Goal: Information Seeking & Learning: Learn about a topic

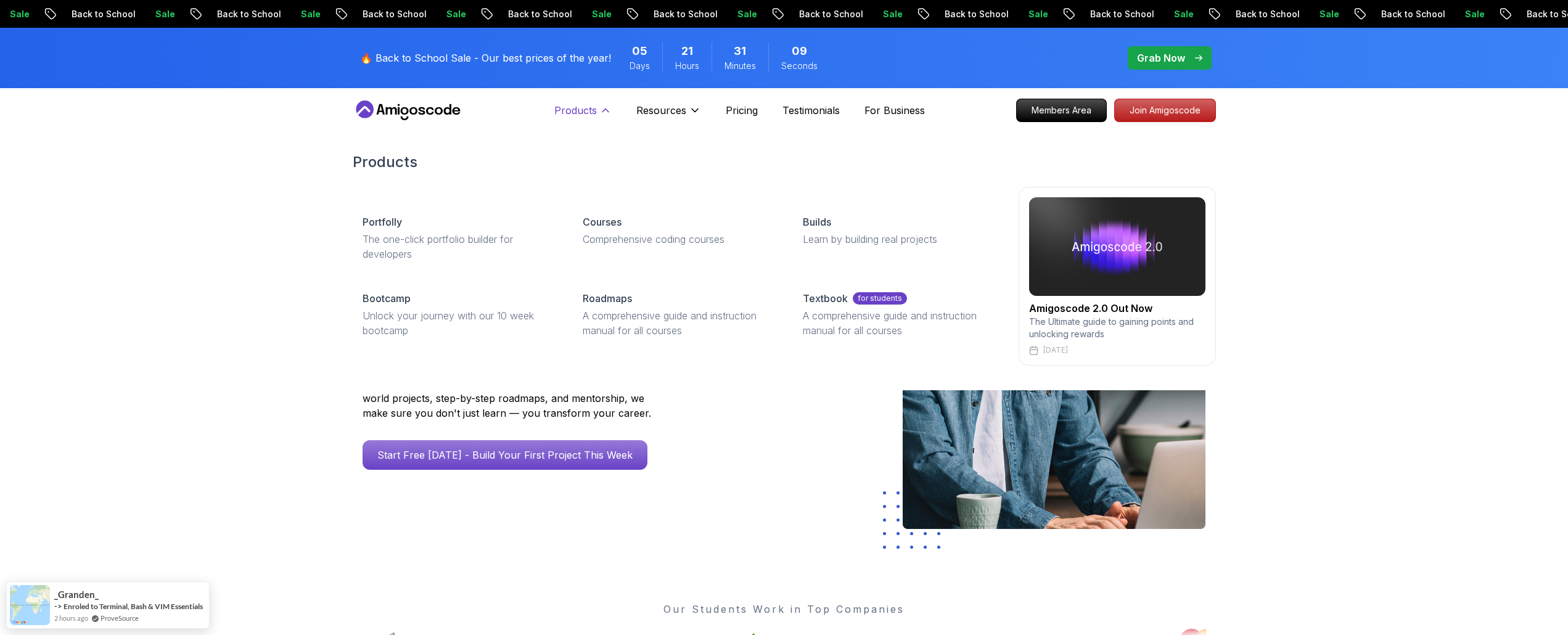
click at [599, 109] on icon at bounding box center [605, 110] width 13 height 13
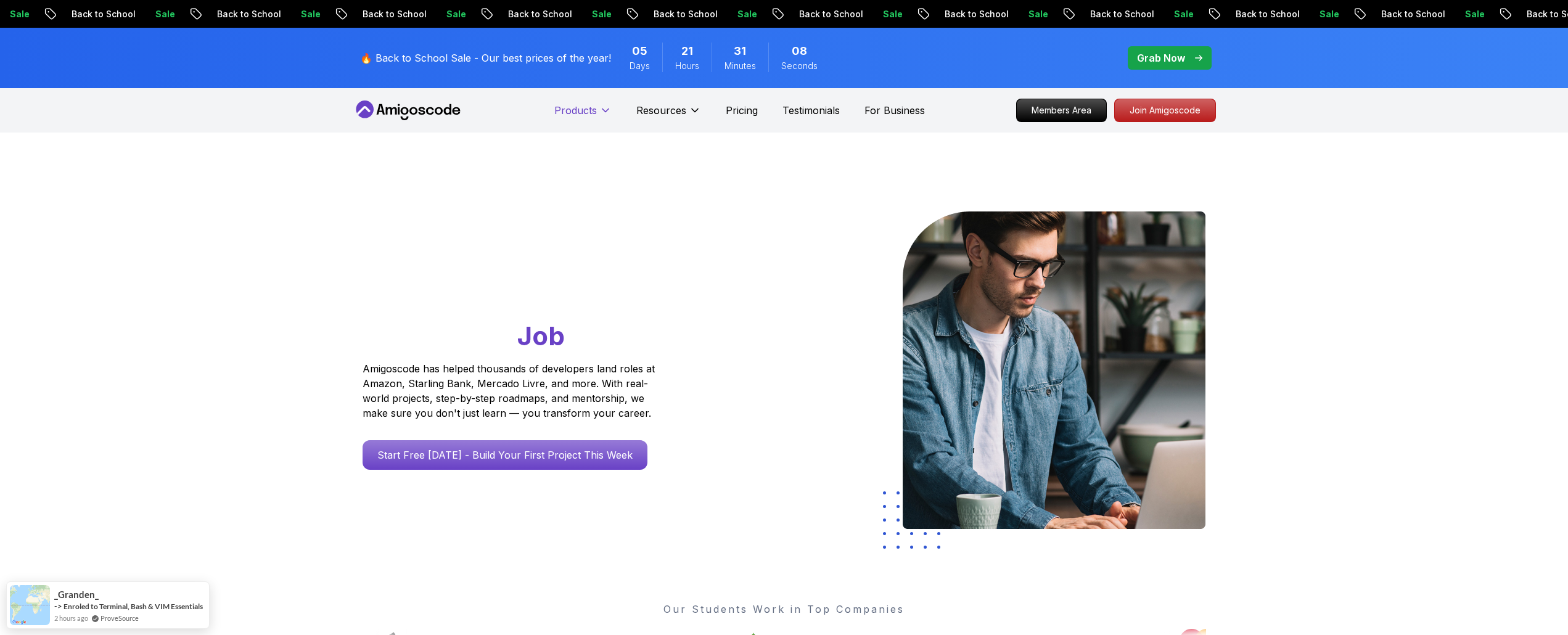
click at [607, 110] on icon at bounding box center [605, 110] width 13 height 13
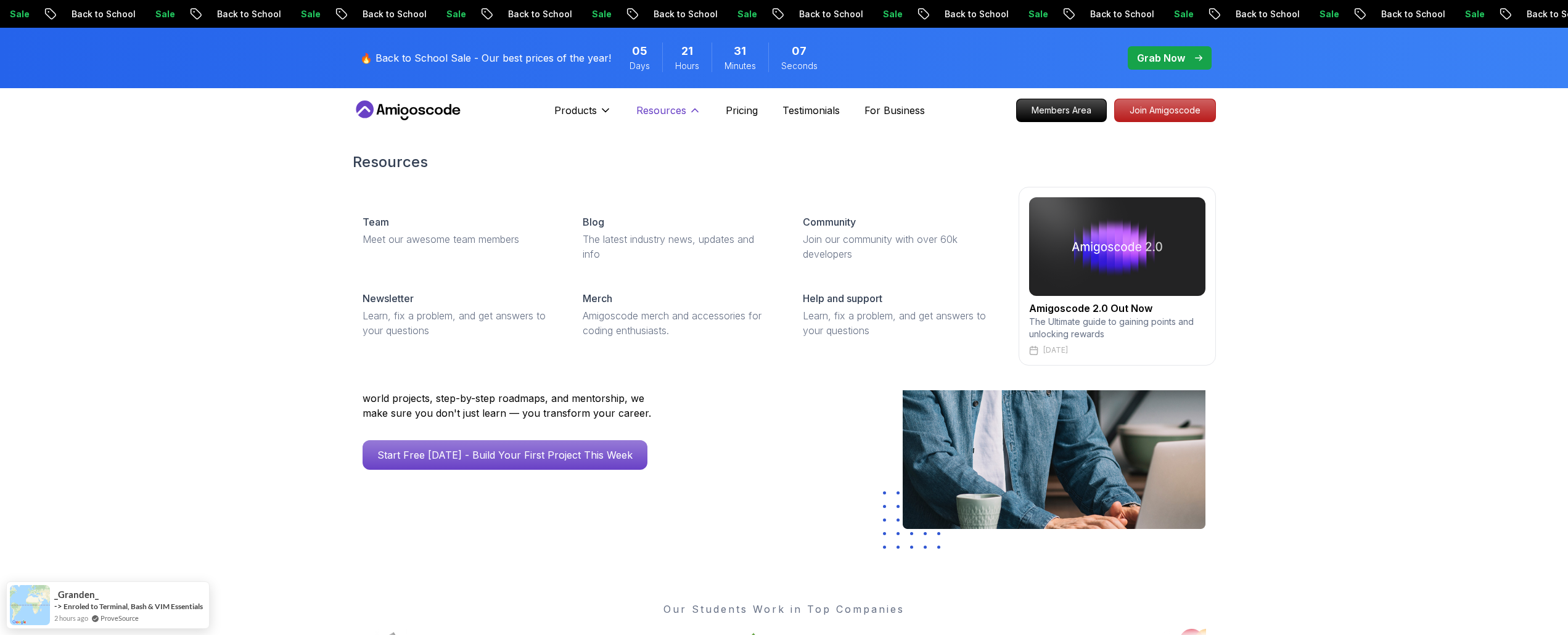
click at [685, 114] on button "Resources" at bounding box center [668, 115] width 65 height 25
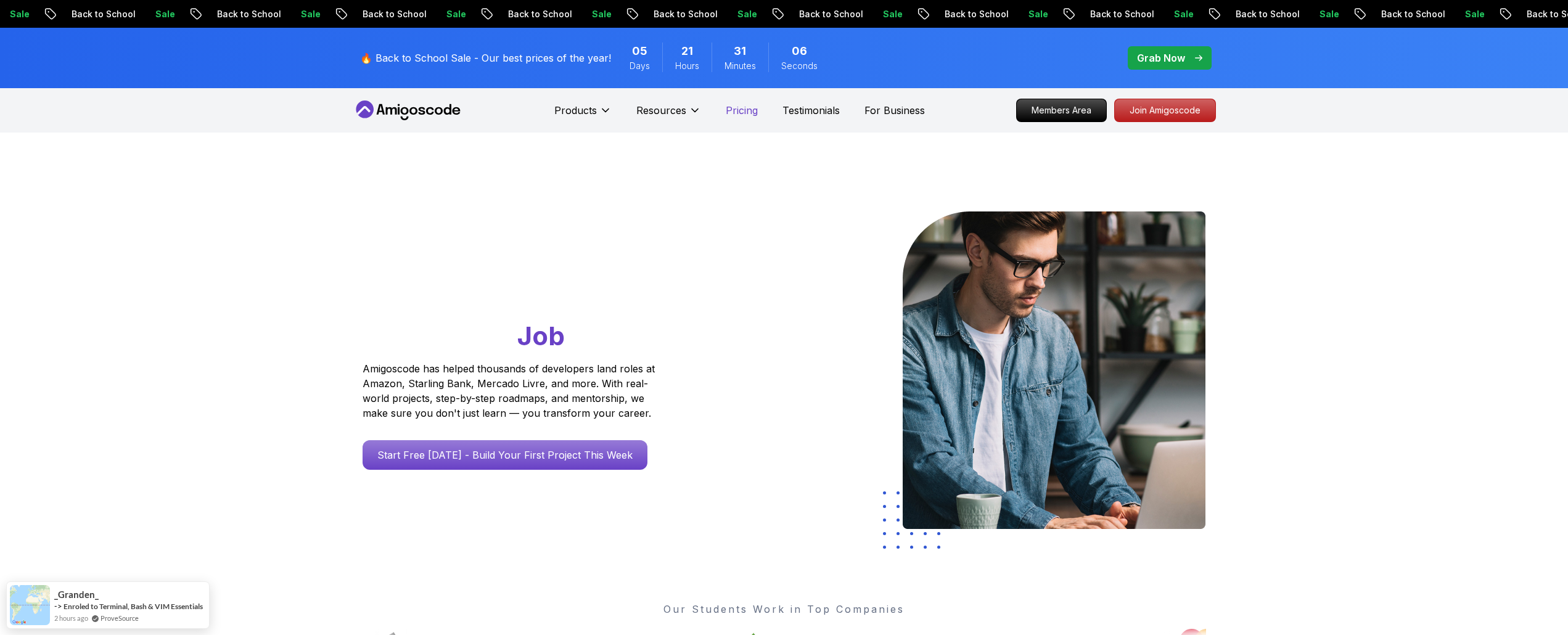
click at [752, 111] on p "Pricing" at bounding box center [742, 110] width 32 height 14
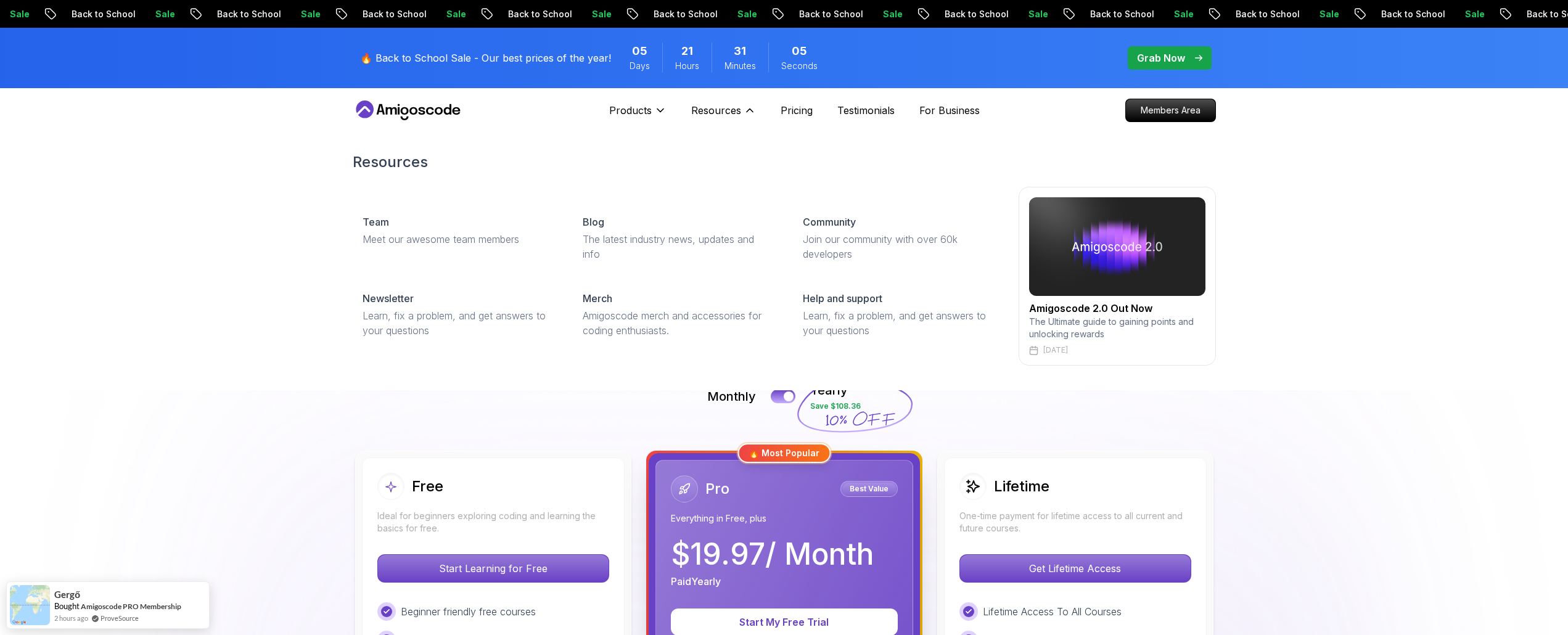
click at [219, 273] on div "Resources Team Meet our awesome team members Blog The latest industry news, upd…" at bounding box center [784, 258] width 1568 height 262
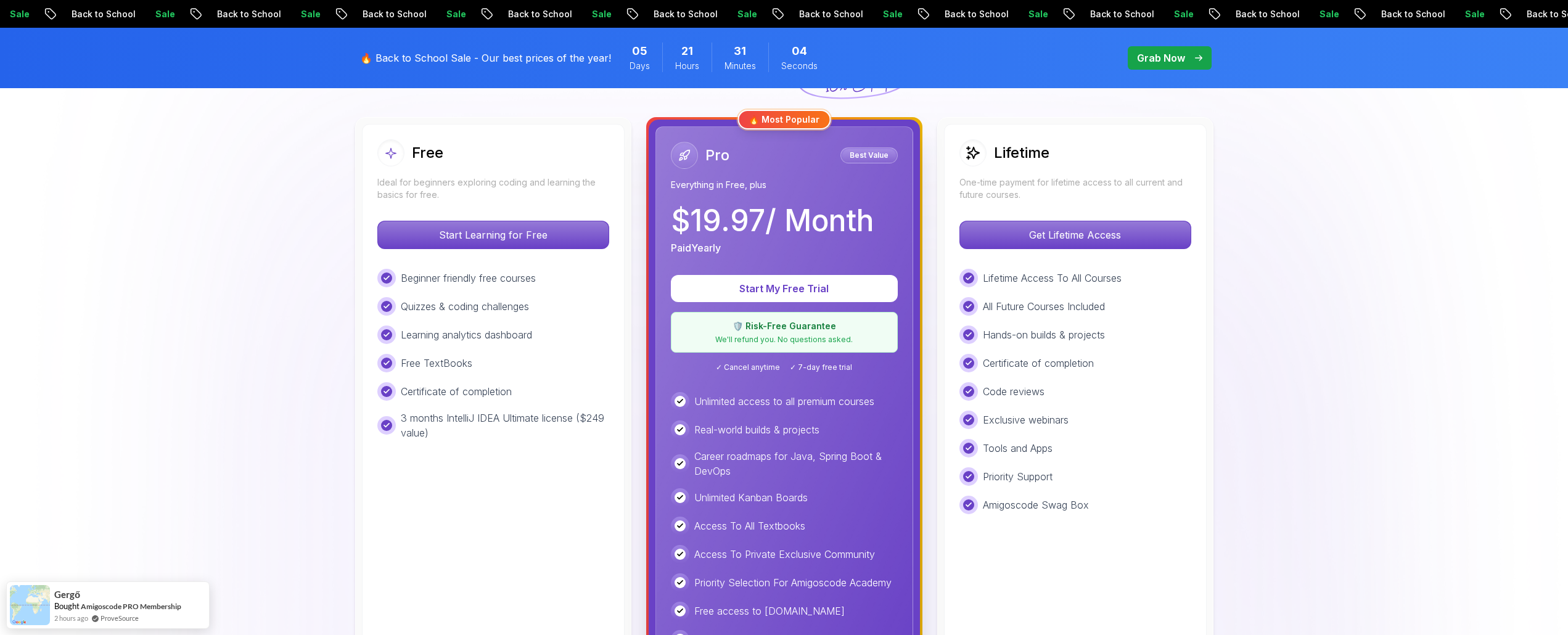
scroll to position [308, 0]
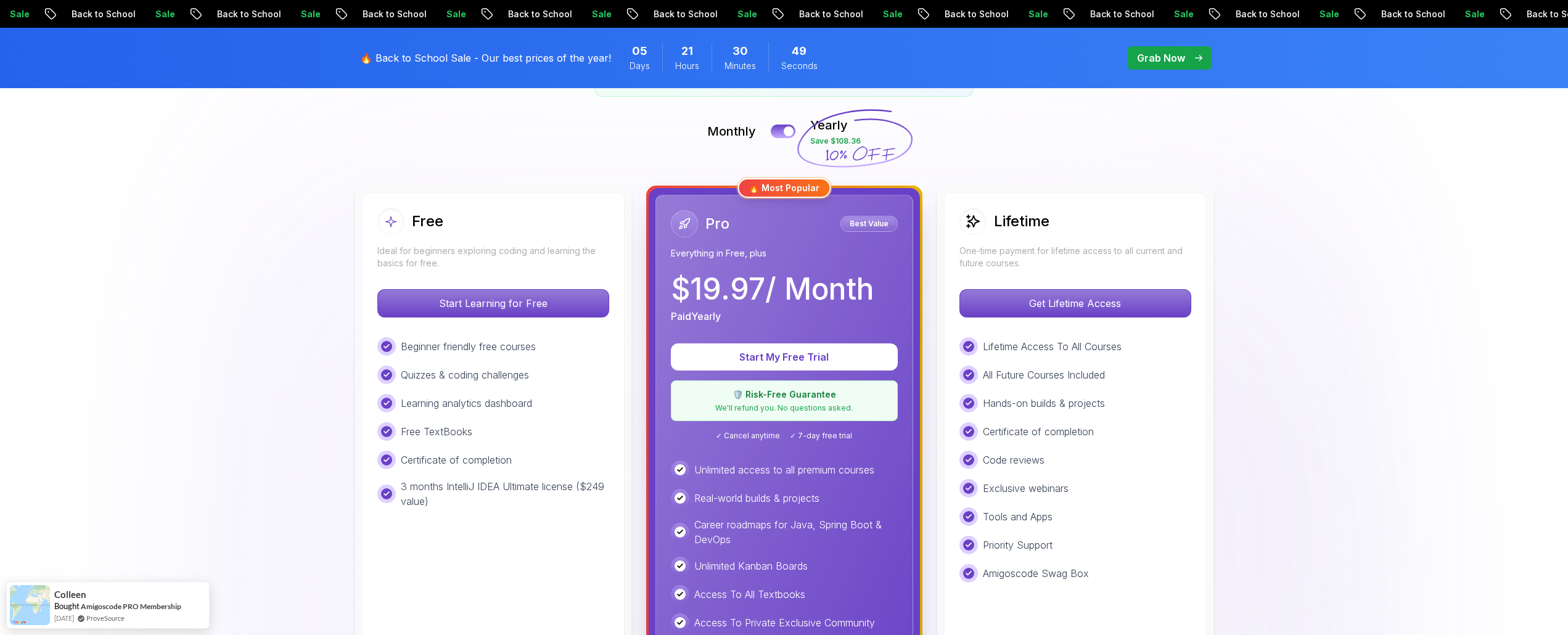
scroll to position [246, 0]
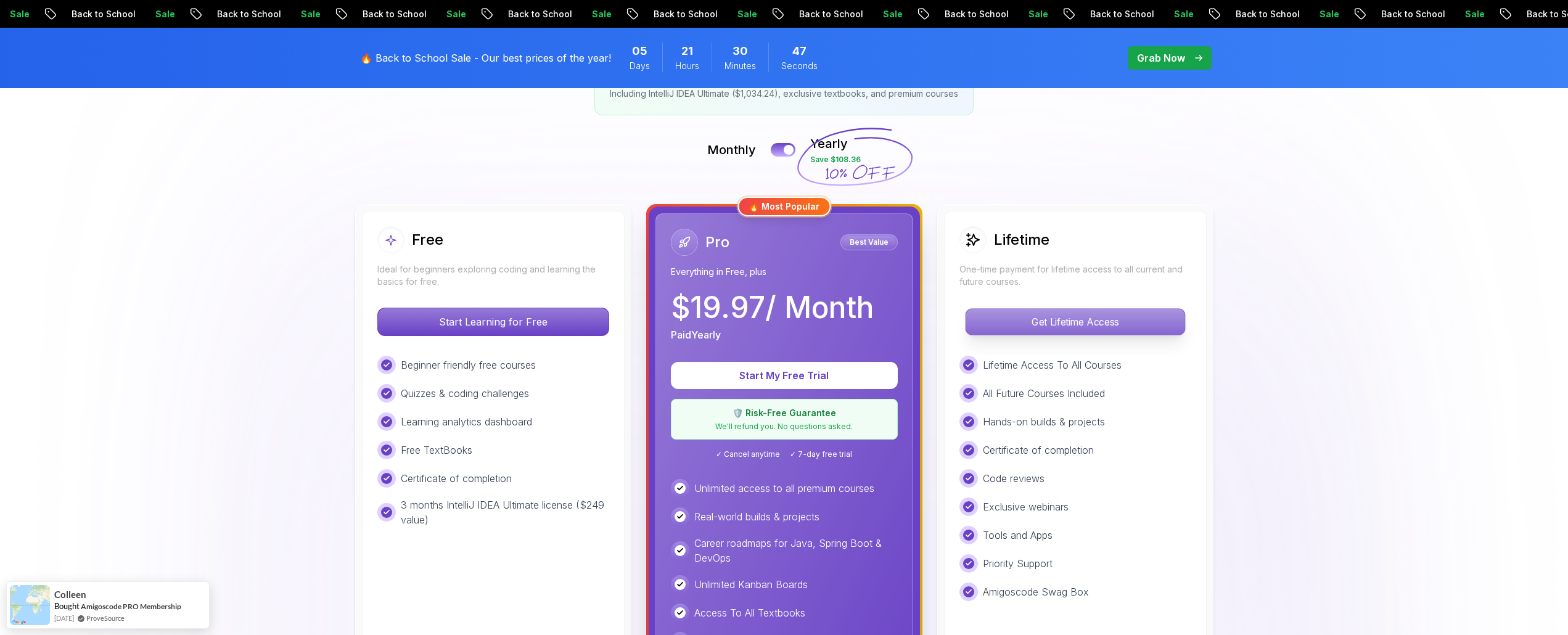
click at [1148, 332] on p "Get Lifetime Access" at bounding box center [1075, 322] width 219 height 25
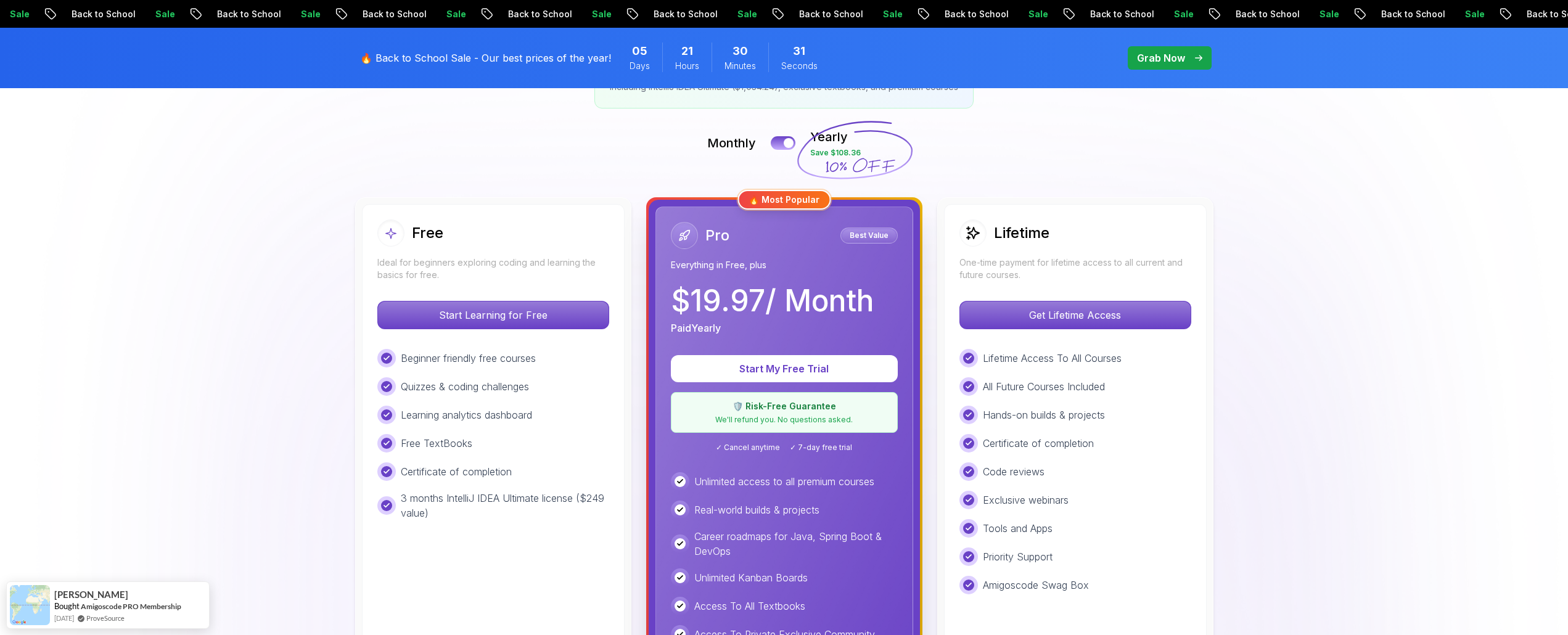
scroll to position [308, 0]
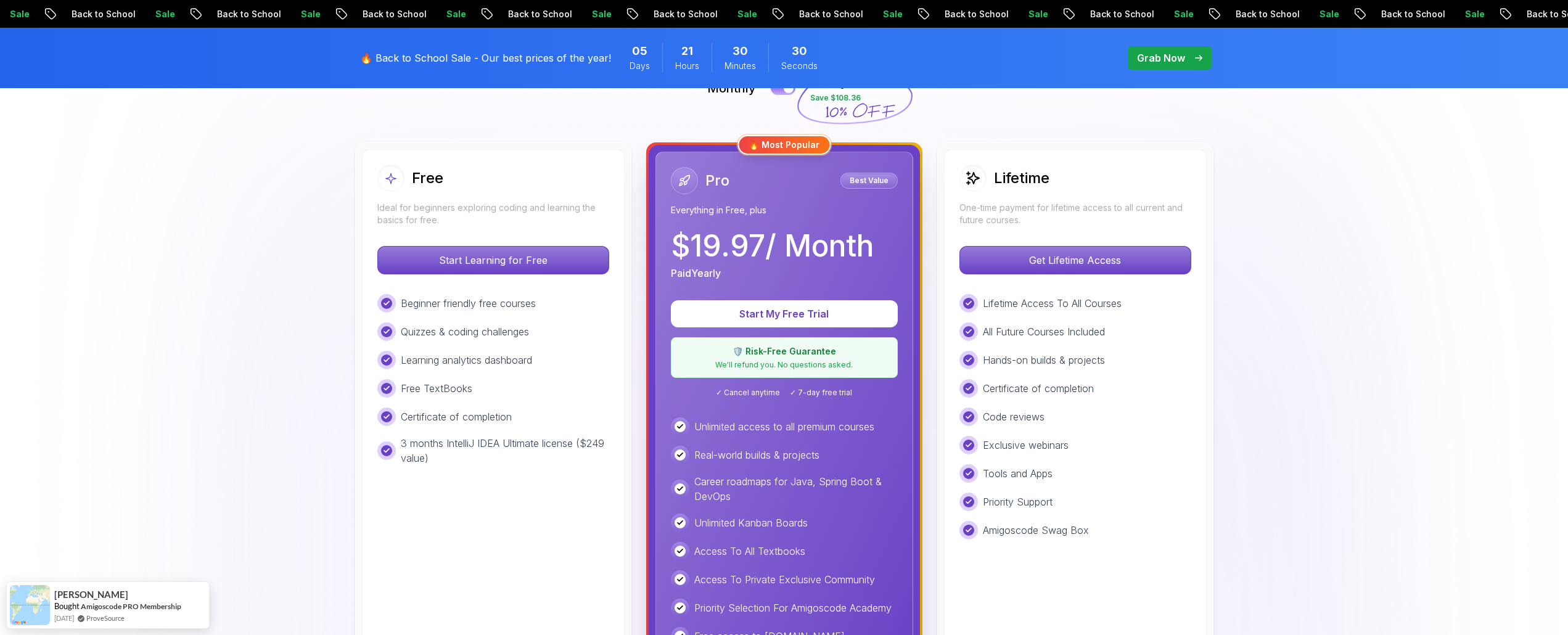
click at [801, 350] on p "🛡️ Risk-Free Guarantee" at bounding box center [784, 351] width 211 height 13
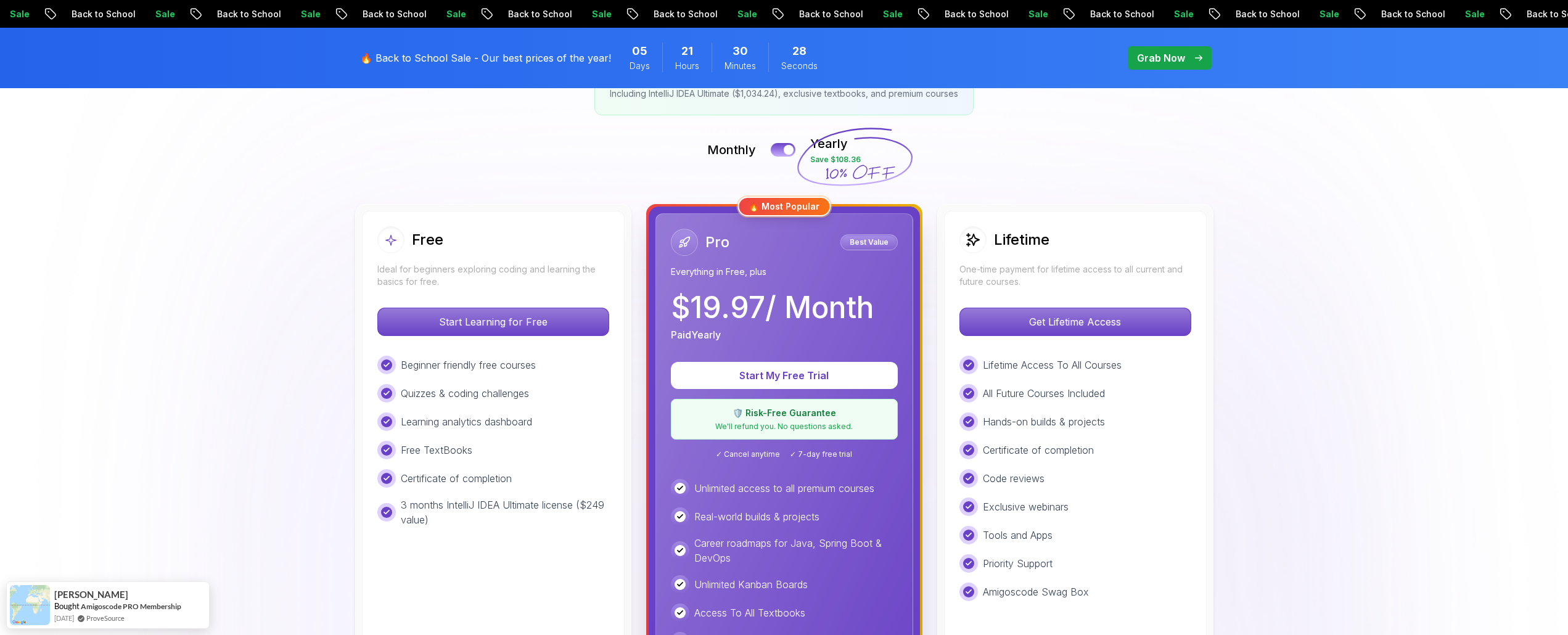
click at [874, 244] on p "Best Value" at bounding box center [868, 242] width 54 height 13
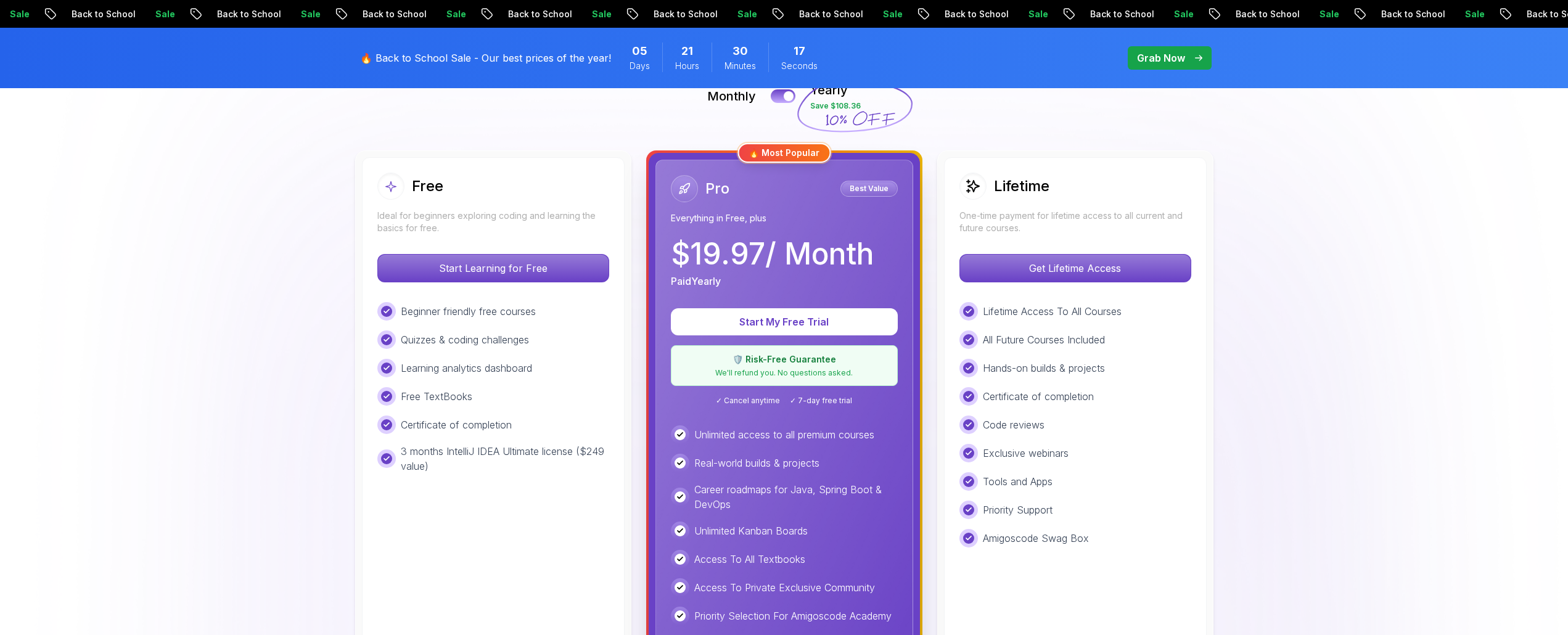
scroll to position [0, 0]
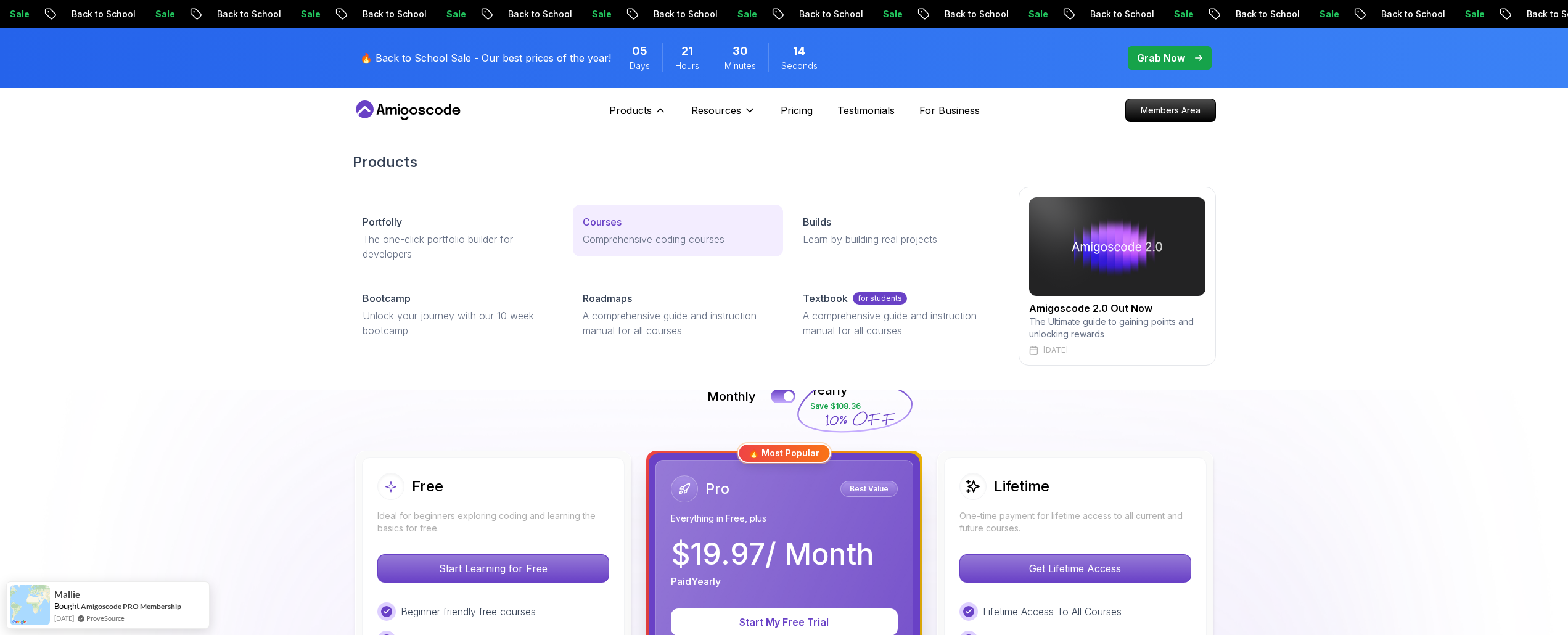
click at [628, 221] on div "Courses" at bounding box center [678, 222] width 190 height 14
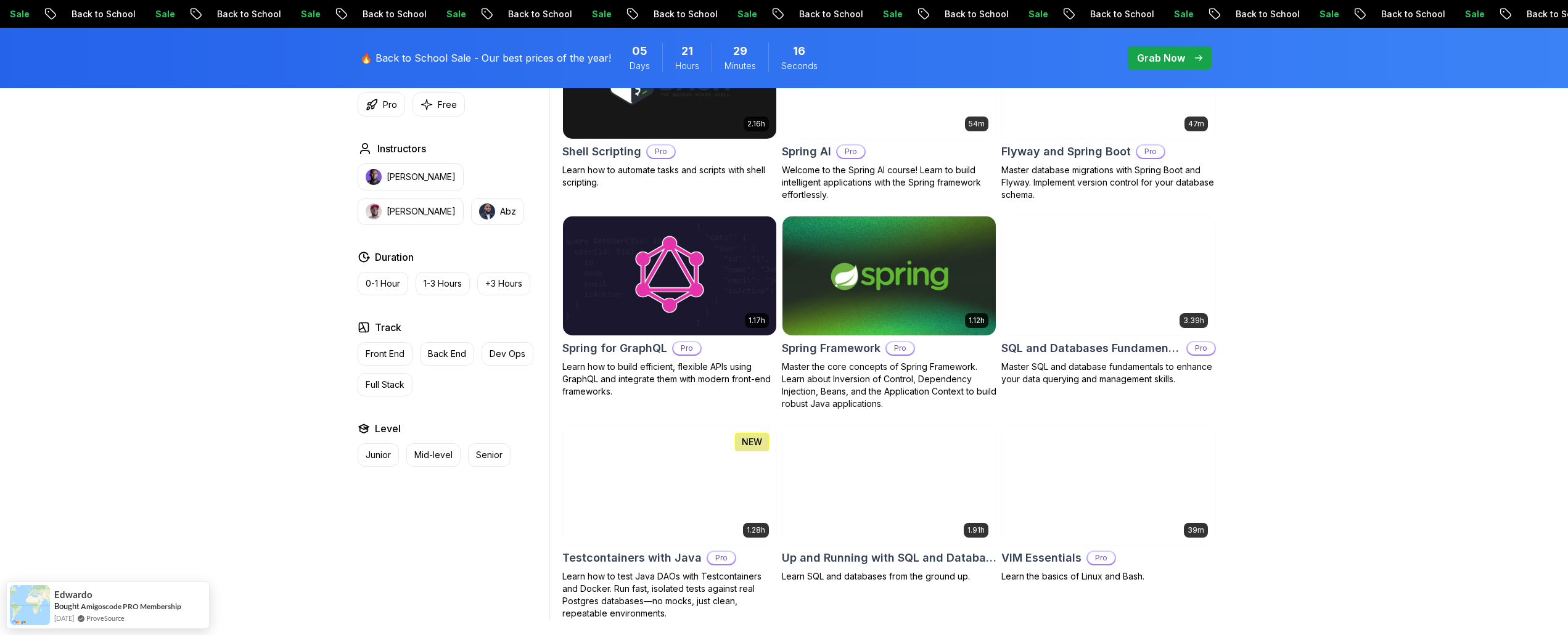
scroll to position [3204, 0]
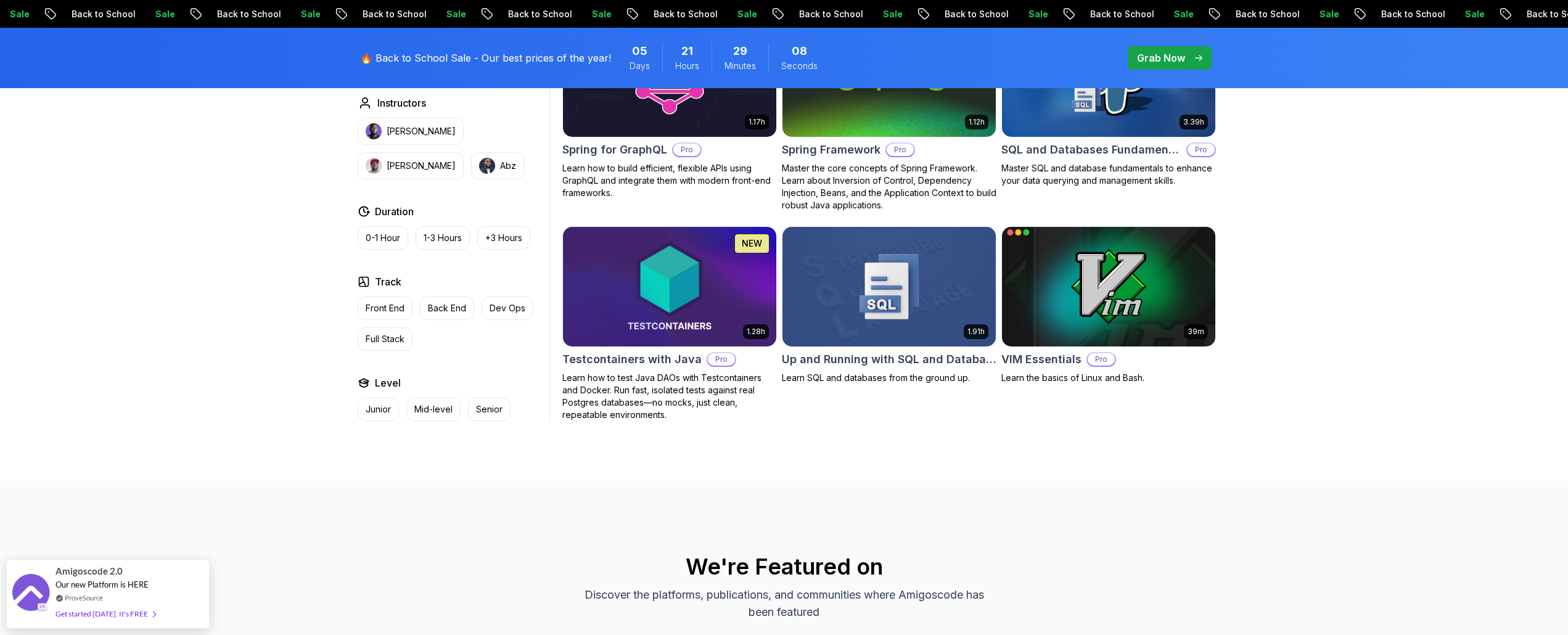
click at [1178, 268] on img at bounding box center [1108, 285] width 223 height 125
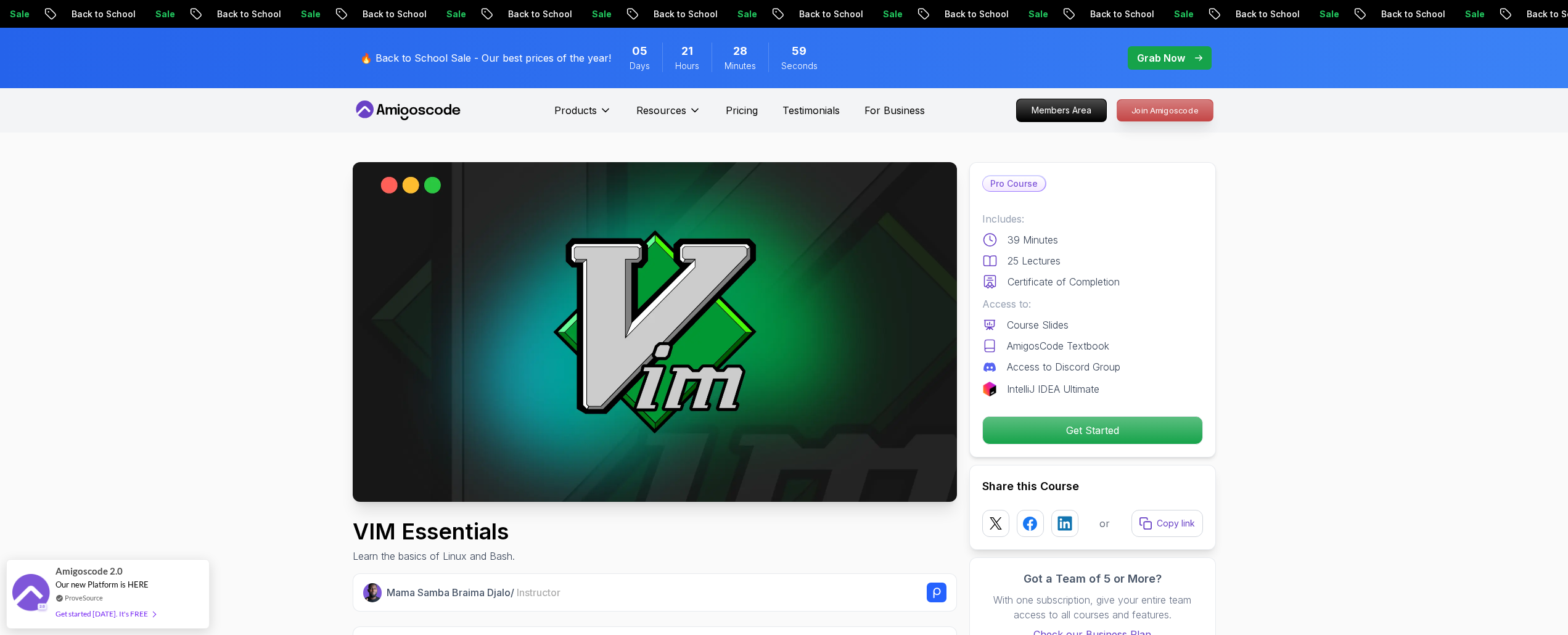
click at [1159, 110] on p "Join Amigoscode" at bounding box center [1165, 110] width 95 height 21
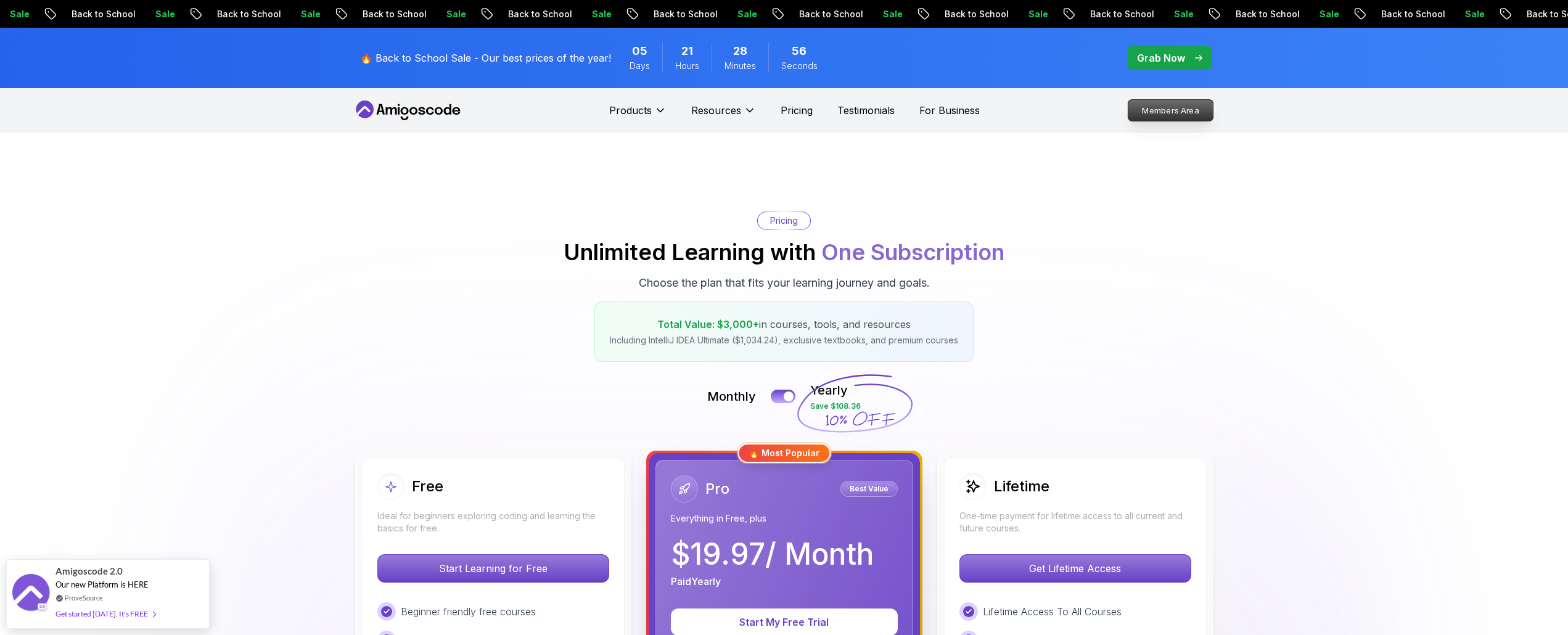
click at [1172, 112] on p "Members Area" at bounding box center [1170, 110] width 85 height 21
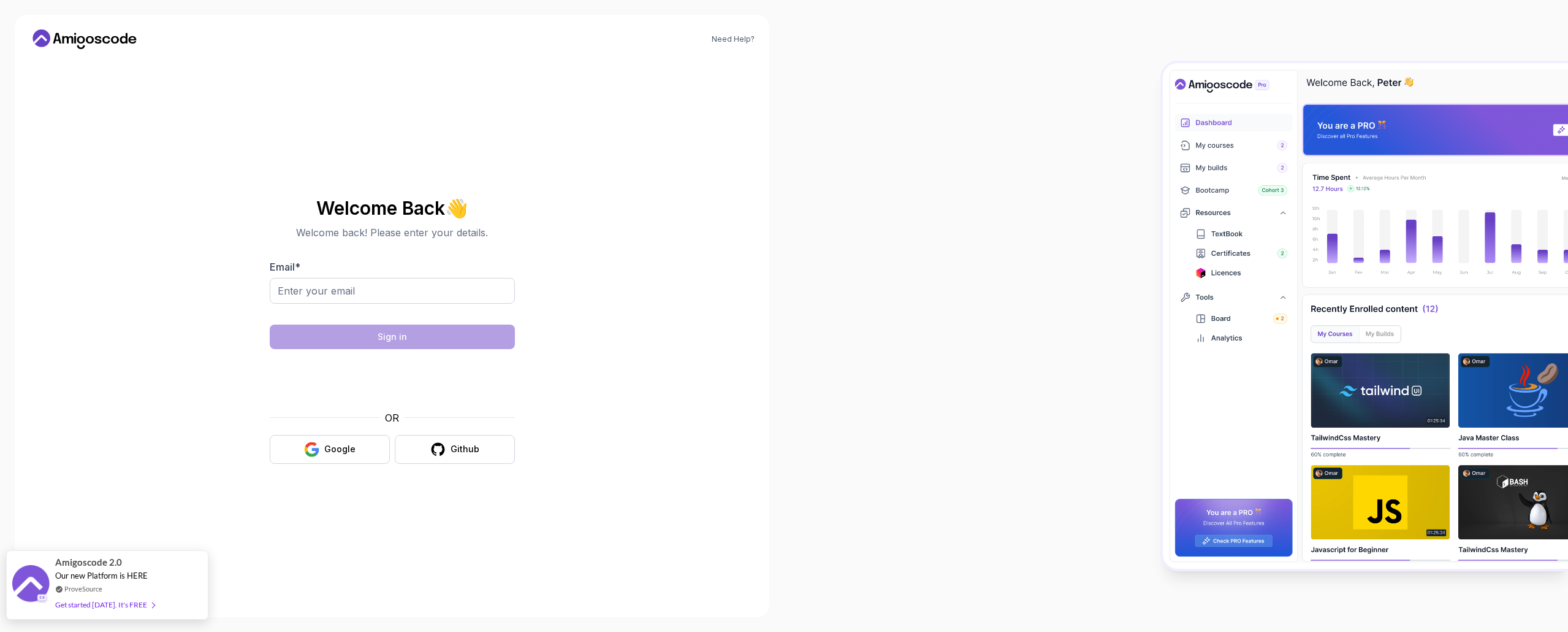
click at [163, 586] on div "Amigoscode 2.0 Our new Platform is HERE ProveSource Get started today. It's FREE" at bounding box center [107, 585] width 203 height 69
click at [91, 37] on icon at bounding box center [90, 40] width 8 height 8
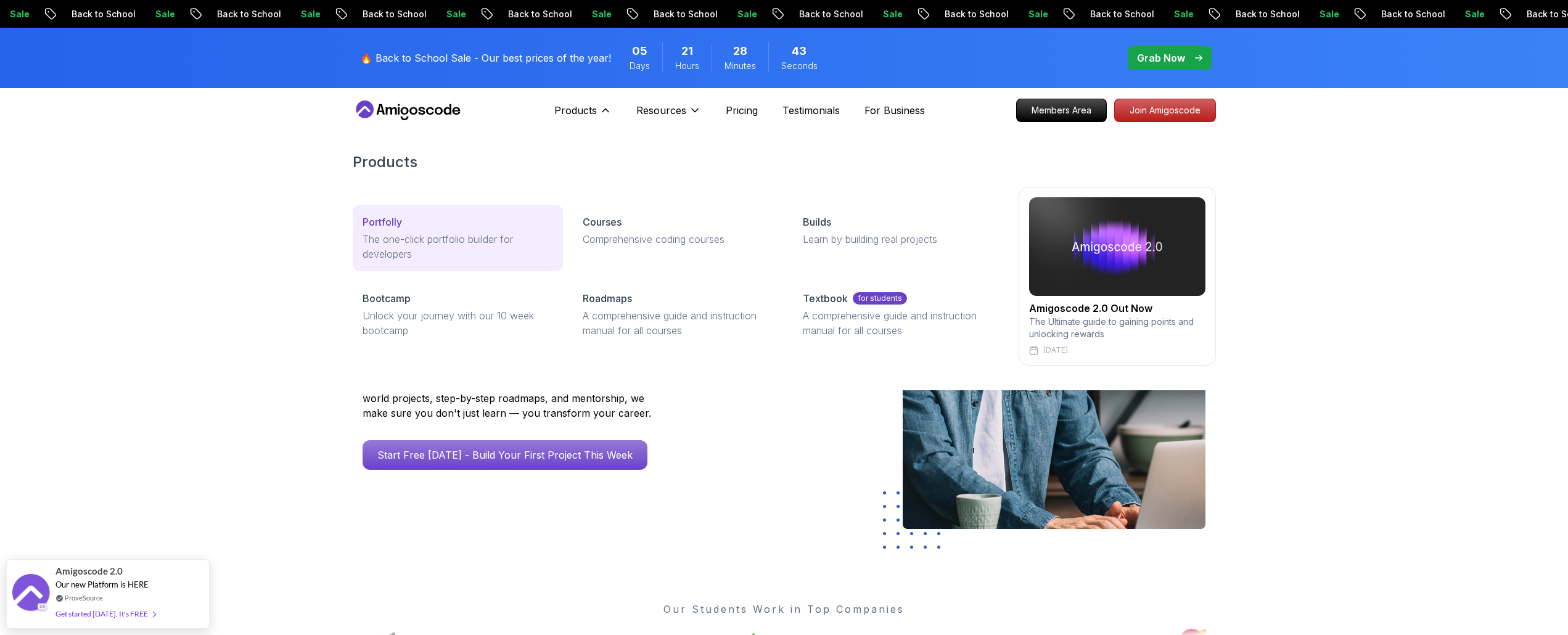
click at [396, 218] on p "Portfolly" at bounding box center [382, 222] width 39 height 14
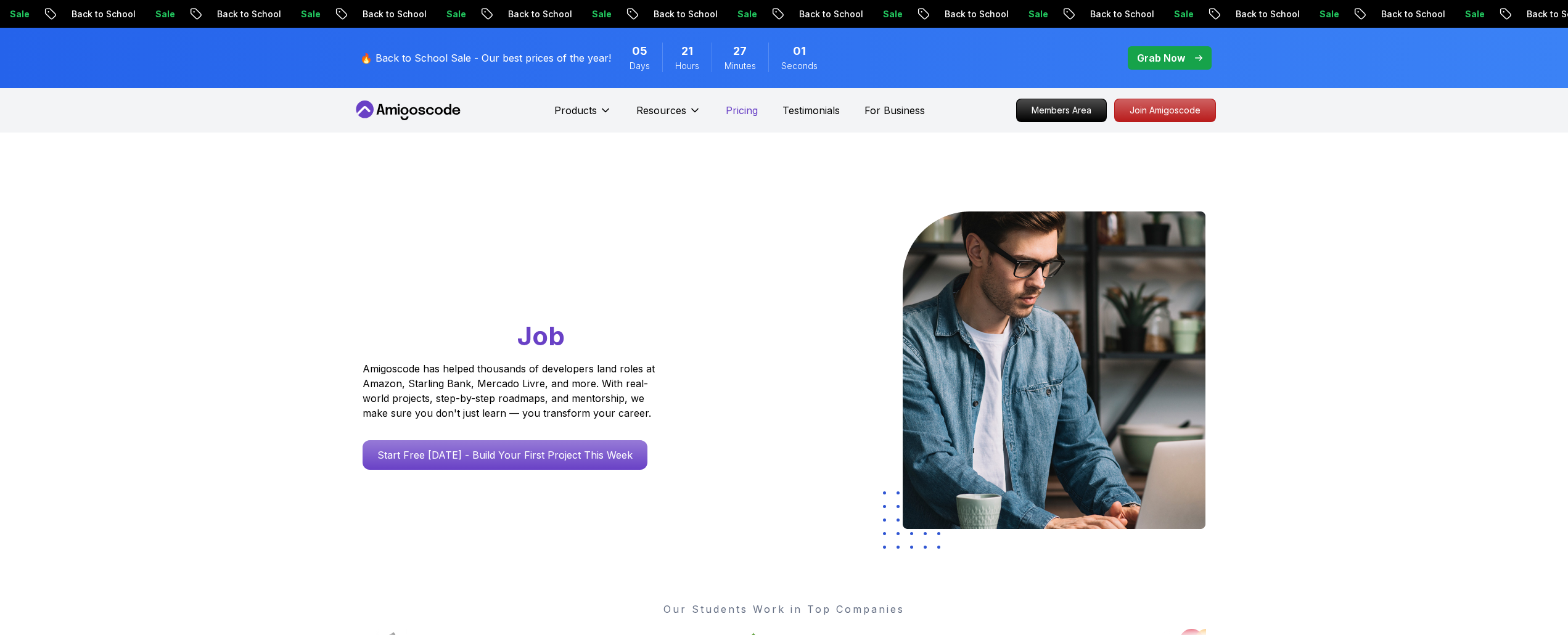
click at [747, 109] on p "Pricing" at bounding box center [742, 110] width 32 height 14
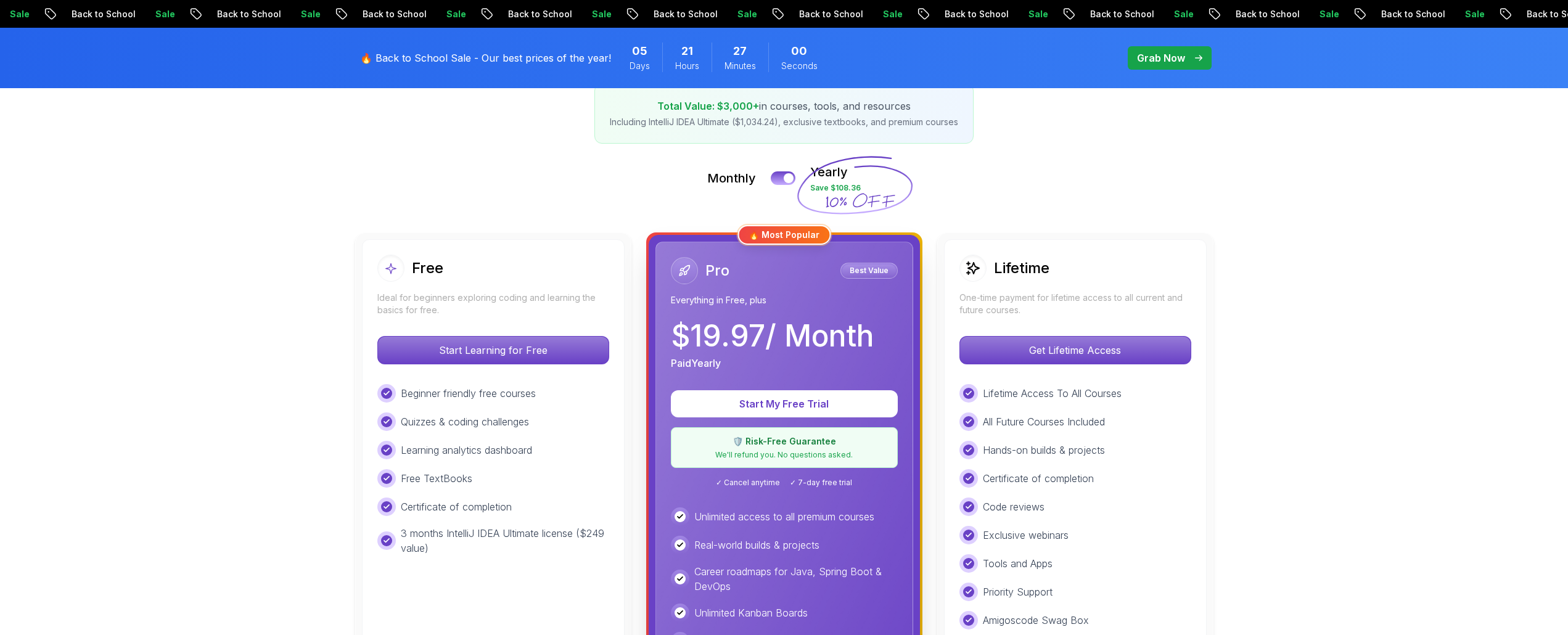
scroll to position [246, 0]
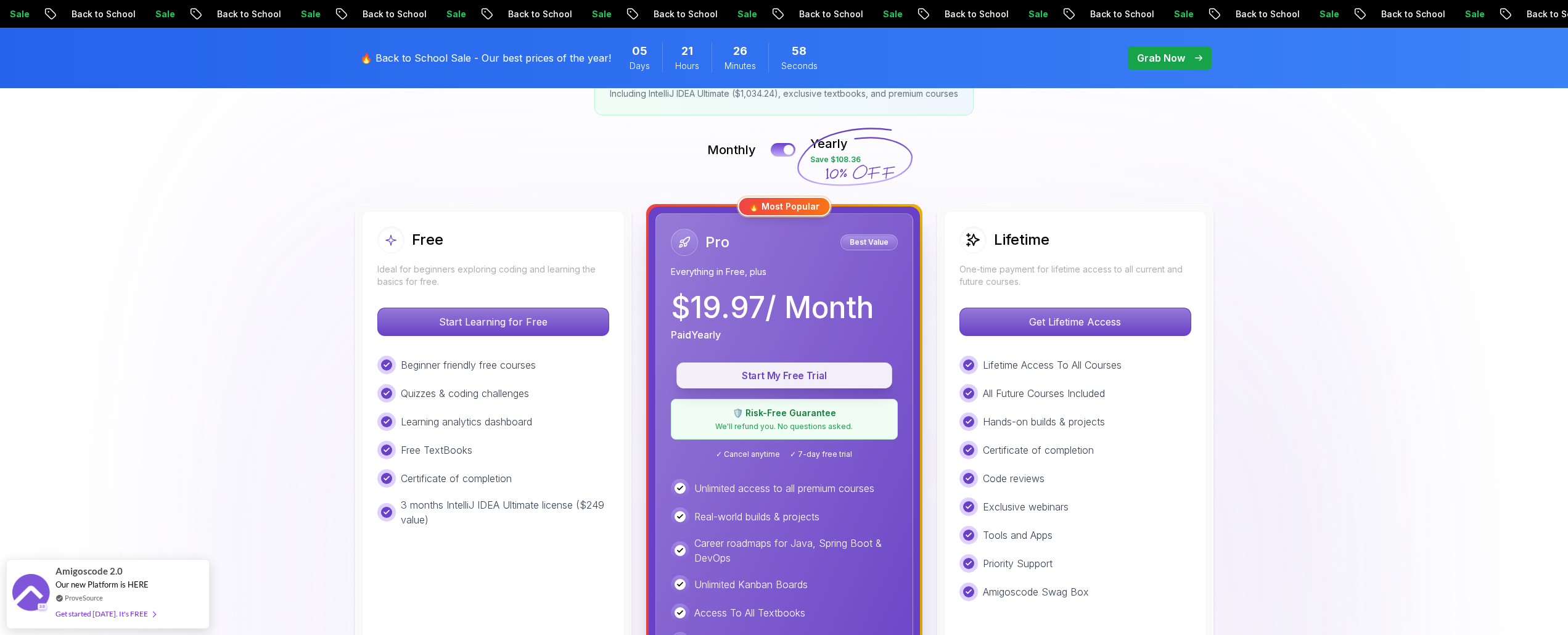
click at [838, 380] on p "Start My Free Trial" at bounding box center [784, 375] width 188 height 14
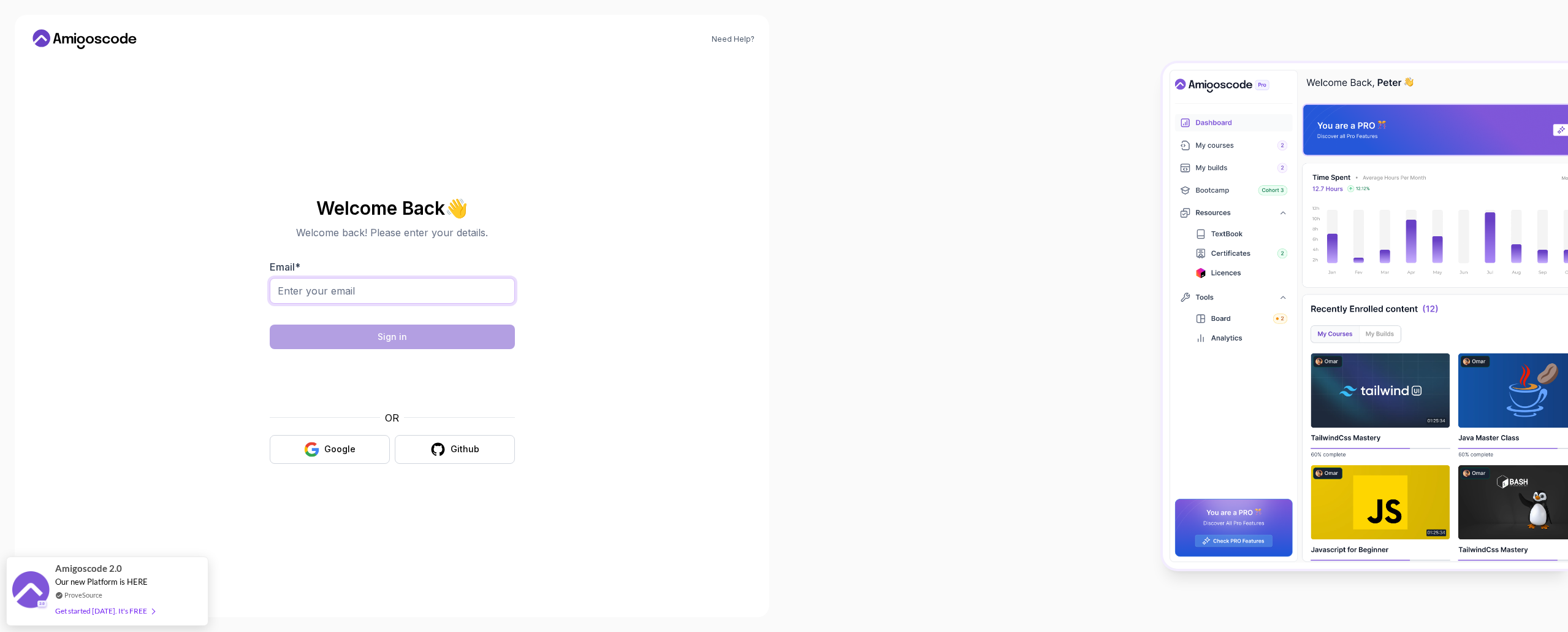
click at [383, 301] on input "Email *" at bounding box center [392, 291] width 245 height 25
type input "[EMAIL_ADDRESS][DOMAIN_NAME]"
click at [457, 325] on button "Sign in" at bounding box center [392, 336] width 245 height 25
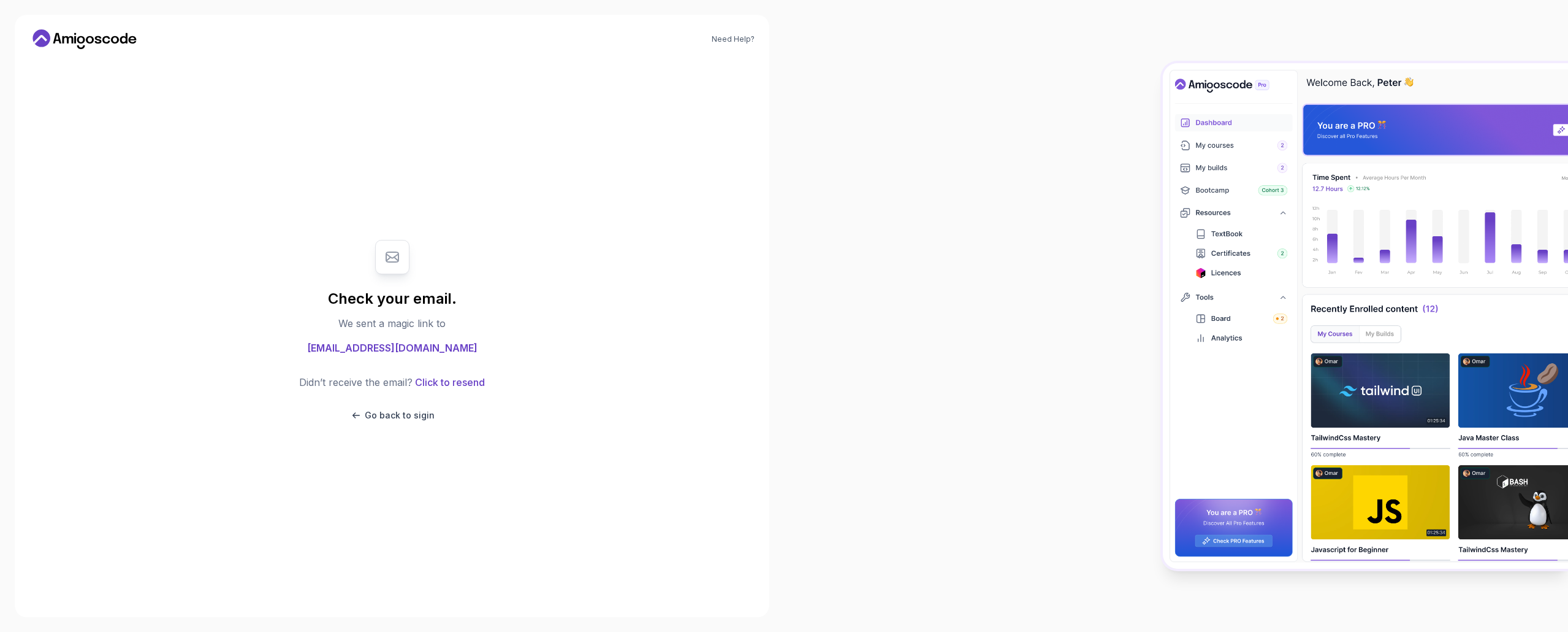
click at [62, 38] on icon at bounding box center [84, 39] width 111 height 19
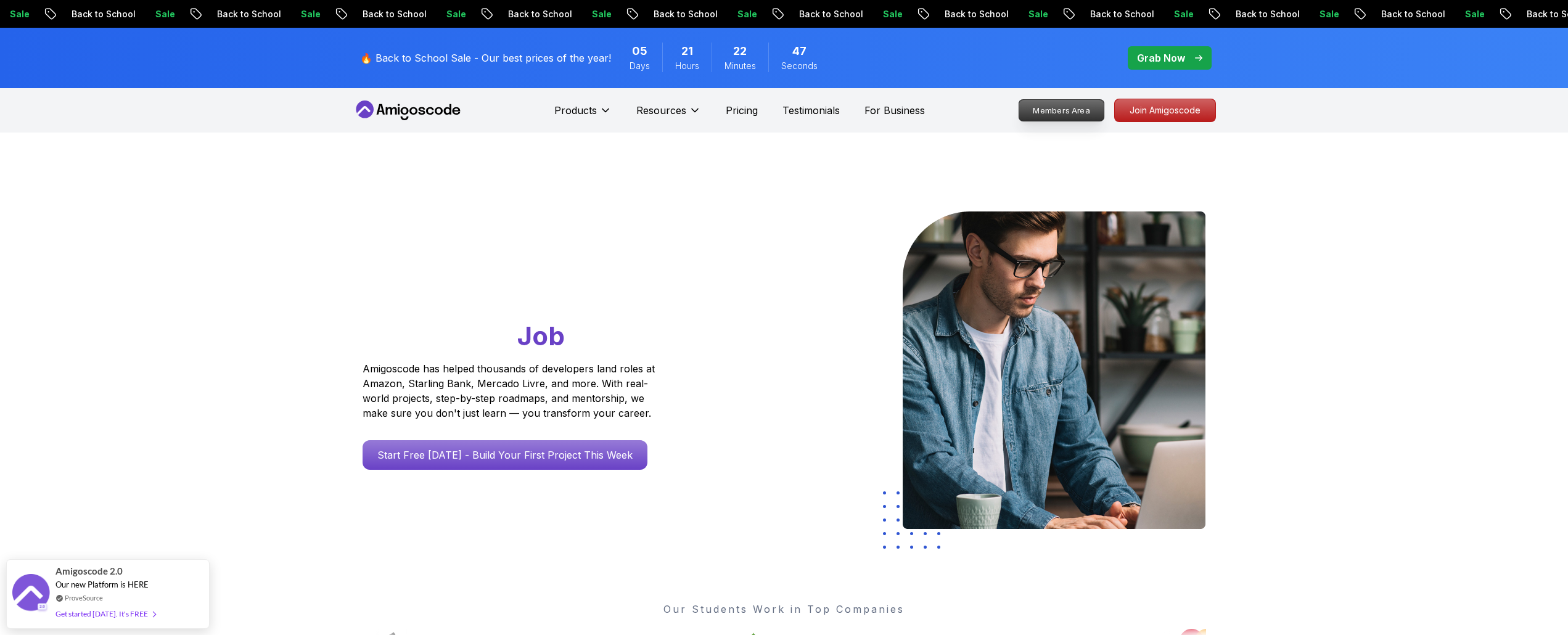
click at [1076, 100] on p "Members Area" at bounding box center [1061, 110] width 85 height 21
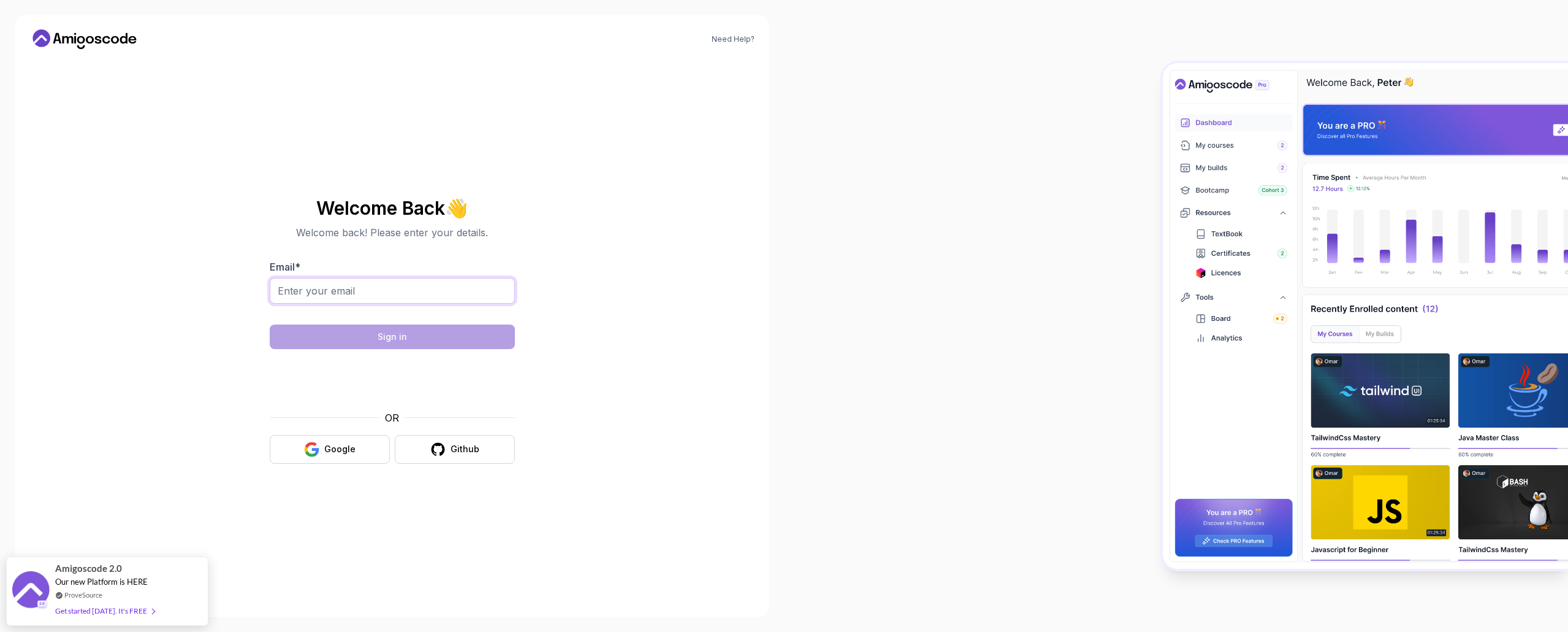
click at [349, 292] on input "Email *" at bounding box center [392, 291] width 245 height 25
type input "[EMAIL_ADDRESS][DOMAIN_NAME]"
click at [401, 341] on div "Sign in" at bounding box center [392, 336] width 30 height 13
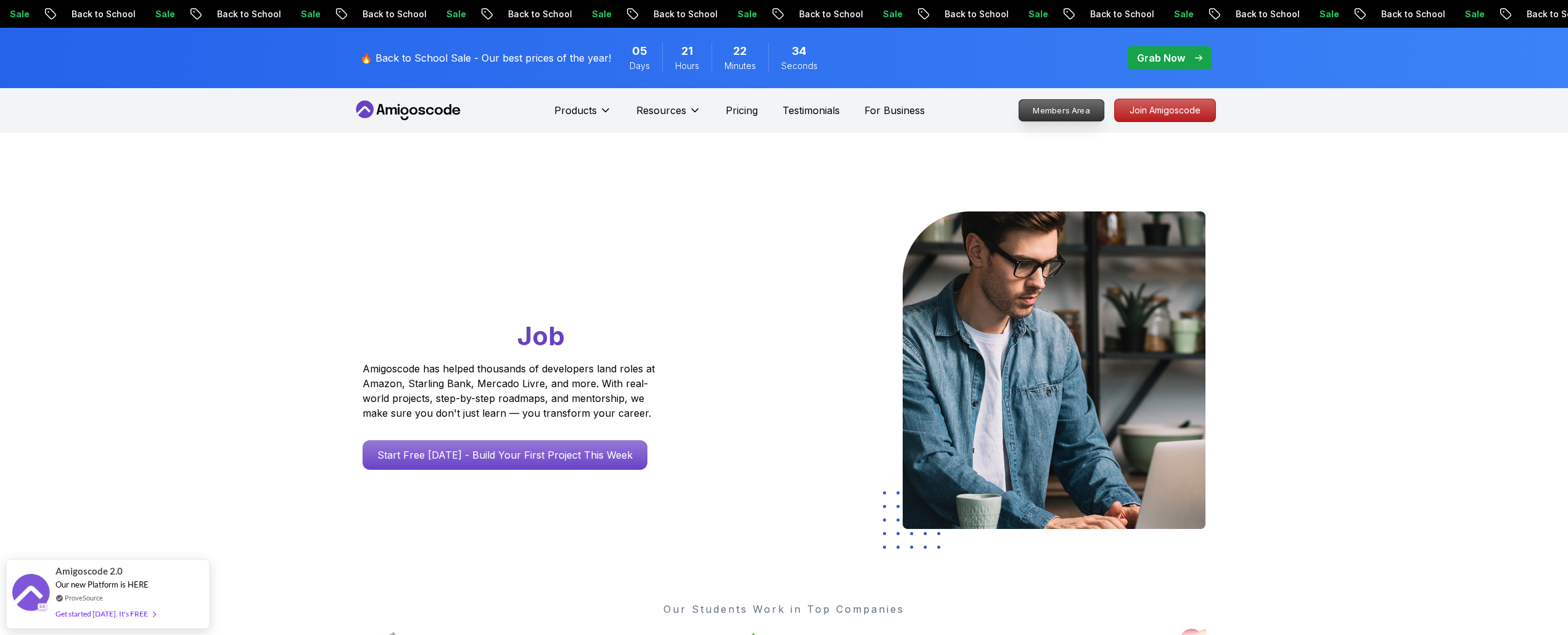
click at [1065, 108] on p "Members Area" at bounding box center [1061, 110] width 85 height 21
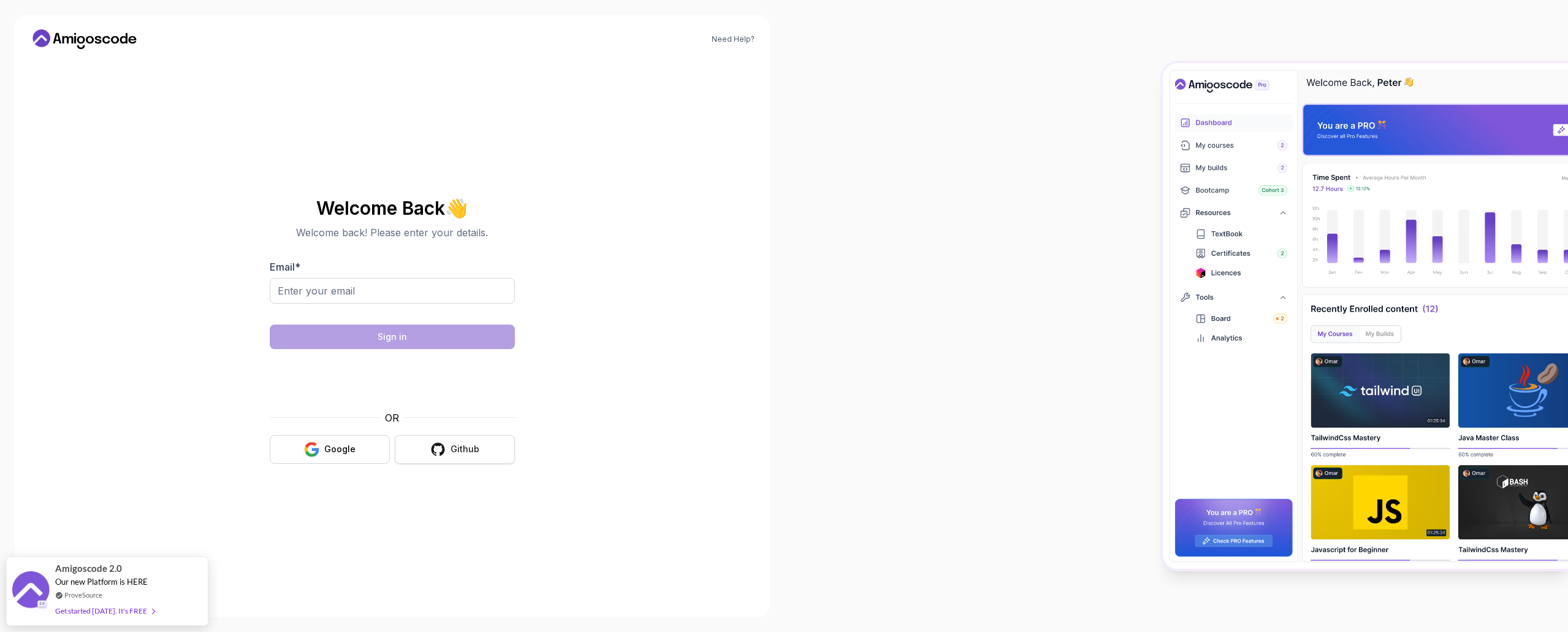
click at [468, 450] on div "Github" at bounding box center [464, 449] width 29 height 13
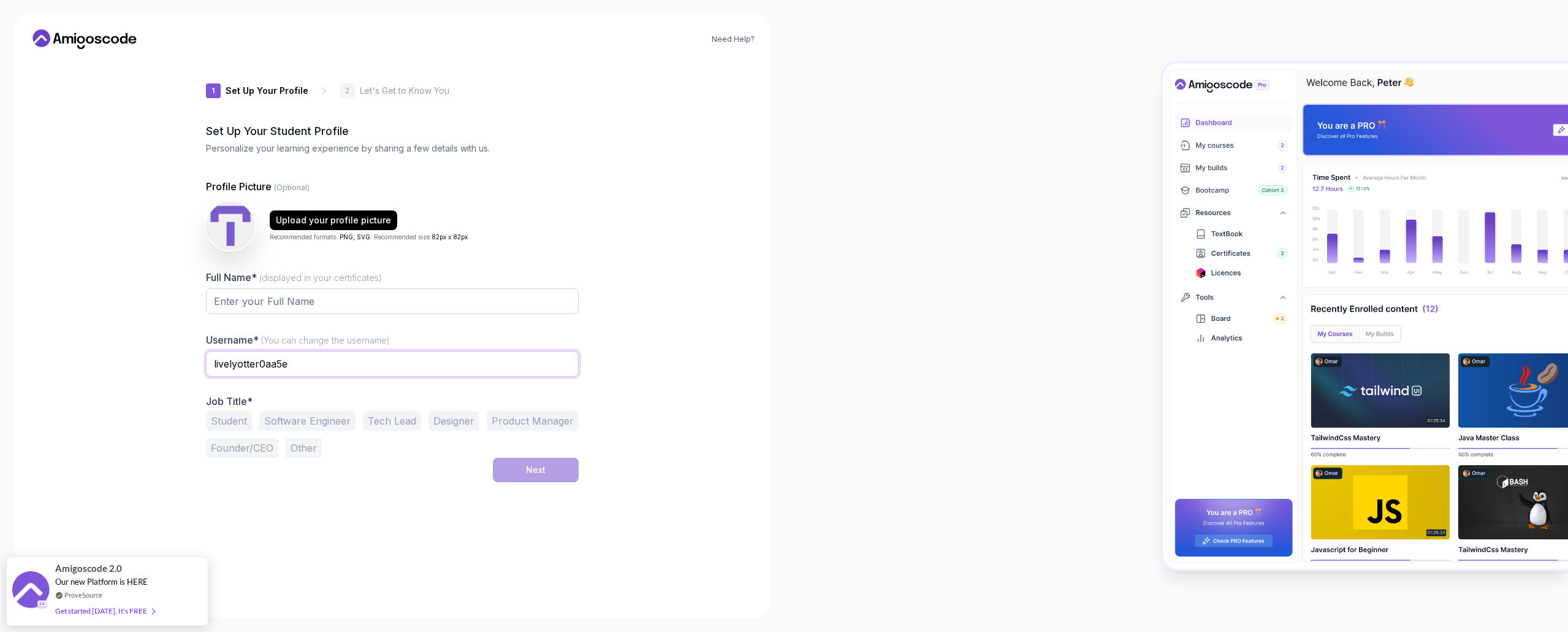
drag, startPoint x: 364, startPoint y: 368, endPoint x: 114, endPoint y: 377, distance: 250.2
click at [114, 377] on div "Need Help? 1 Set Up Your Profile 1 Set Up Your Profile 2 Let's Get to Know You …" at bounding box center [391, 315] width 754 height 602
type input "boghiene"
click at [417, 549] on div "1 Set Up Your Profile 1 Set Up Your Profile 2 Let's Get to Know You Set Up Your…" at bounding box center [392, 330] width 372 height 543
drag, startPoint x: 317, startPoint y: 307, endPoint x: 227, endPoint y: 316, distance: 90.4
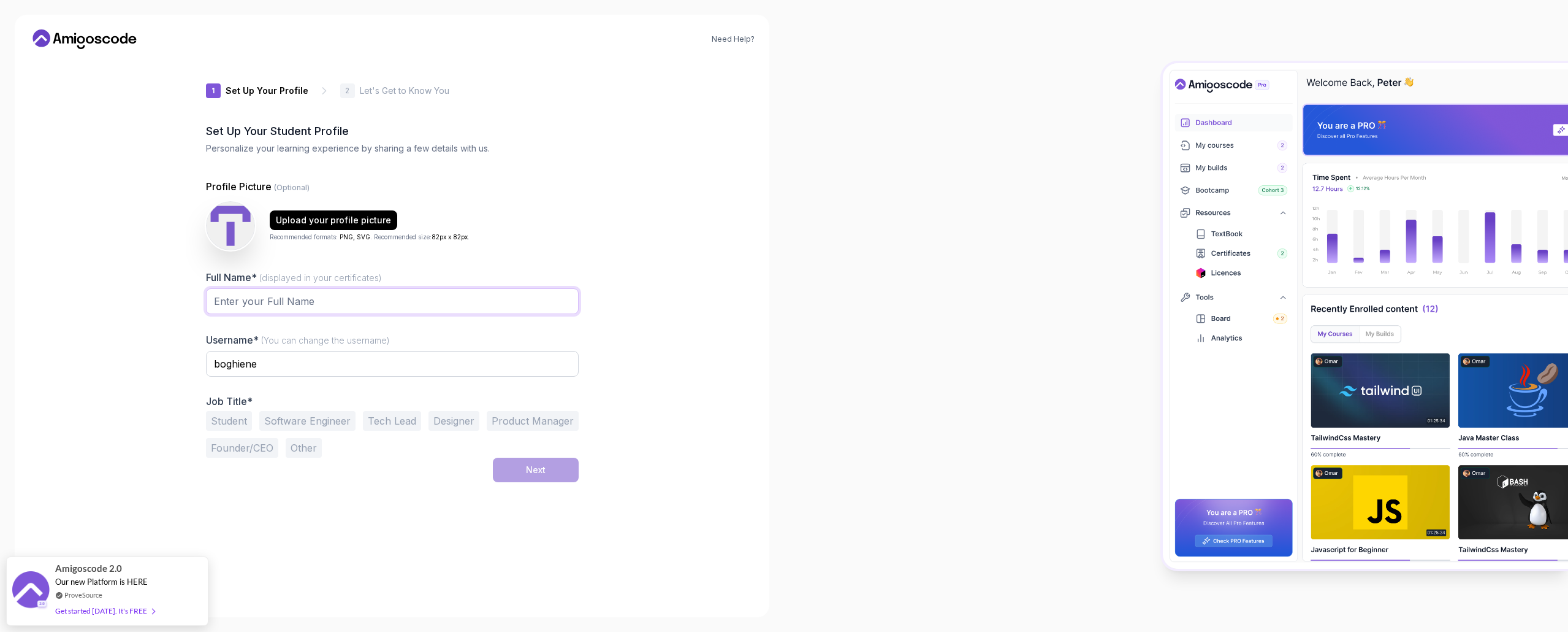
click at [227, 316] on div at bounding box center [392, 308] width 372 height 39
click at [242, 303] on input "Andreiu" at bounding box center [392, 301] width 372 height 25
type input "Andrei E"
click at [345, 509] on div "1 Set Up Your Profile 1 Set Up Your Profile 2 Let's Get to Know You Set Up Your…" at bounding box center [392, 330] width 372 height 543
click at [227, 419] on button "Student" at bounding box center [229, 420] width 46 height 19
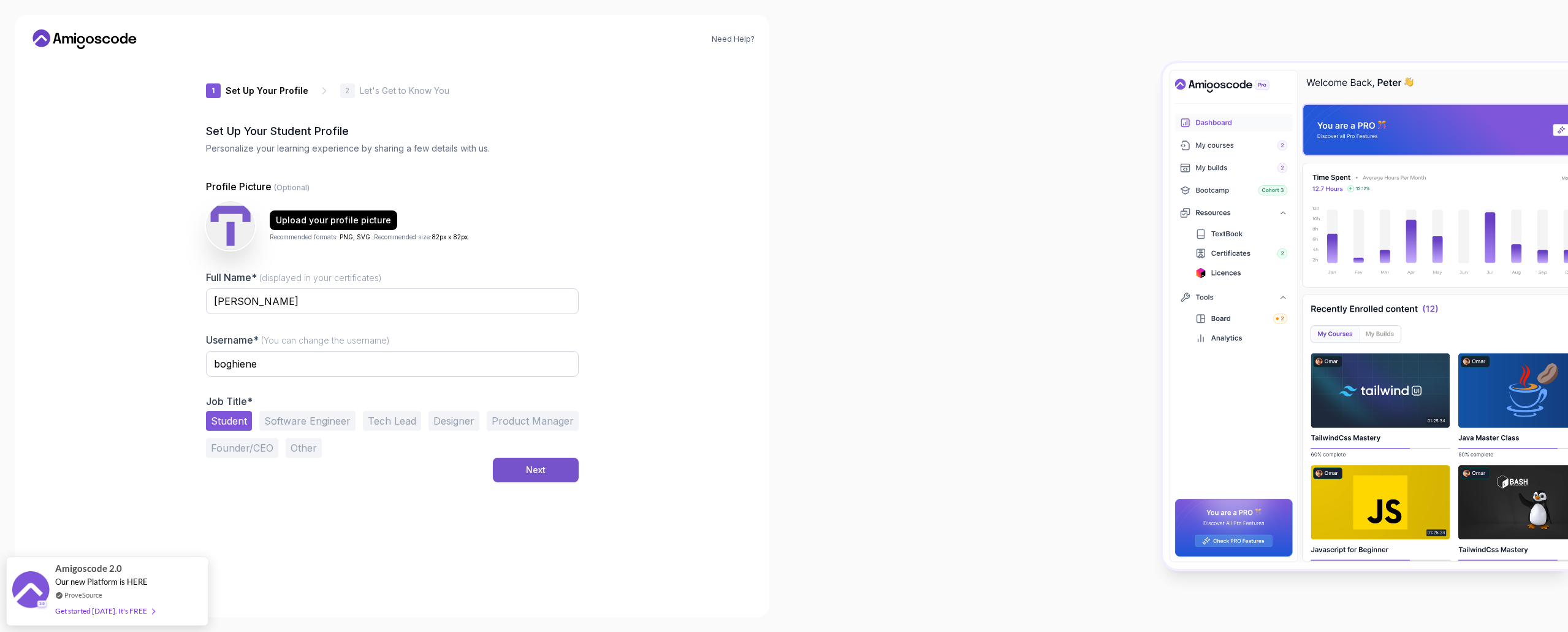
click at [526, 468] on div "Next" at bounding box center [535, 470] width 19 height 13
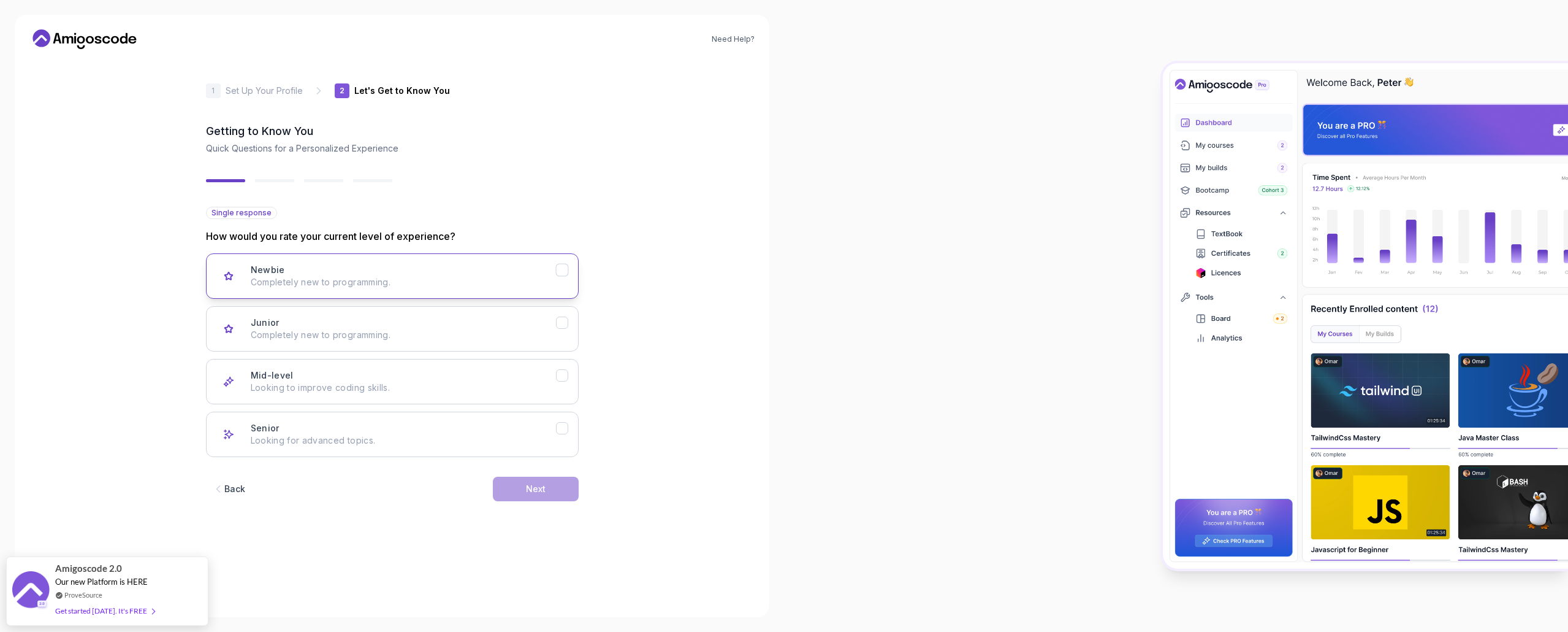
click at [339, 283] on p "Completely new to programming." at bounding box center [403, 282] width 305 height 13
click at [325, 324] on div "Junior Completely new to programming." at bounding box center [403, 328] width 305 height 25
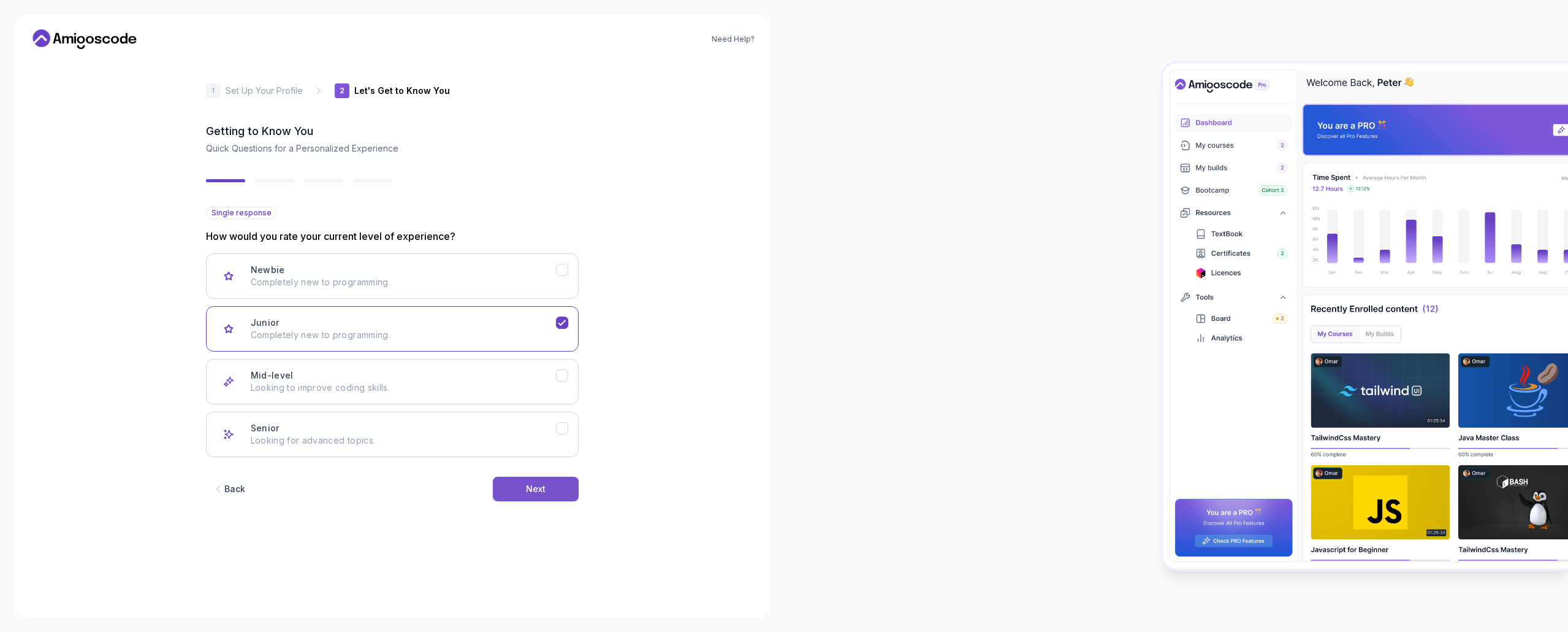
click at [531, 482] on button "Next" at bounding box center [536, 488] width 86 height 25
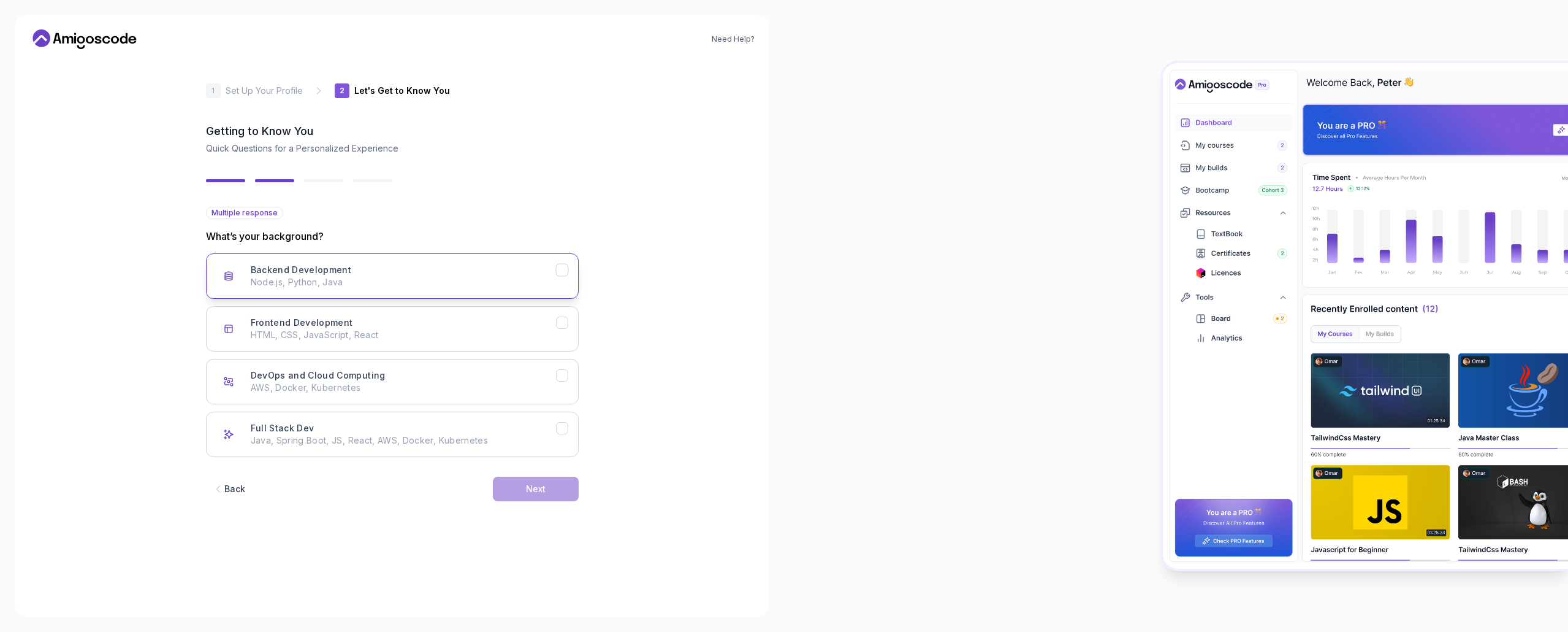
click at [313, 287] on p "Node.js, Python, Java" at bounding box center [403, 282] width 305 height 13
click at [558, 515] on div "Back Next" at bounding box center [392, 488] width 372 height 63
click at [549, 495] on button "Next" at bounding box center [536, 488] width 86 height 25
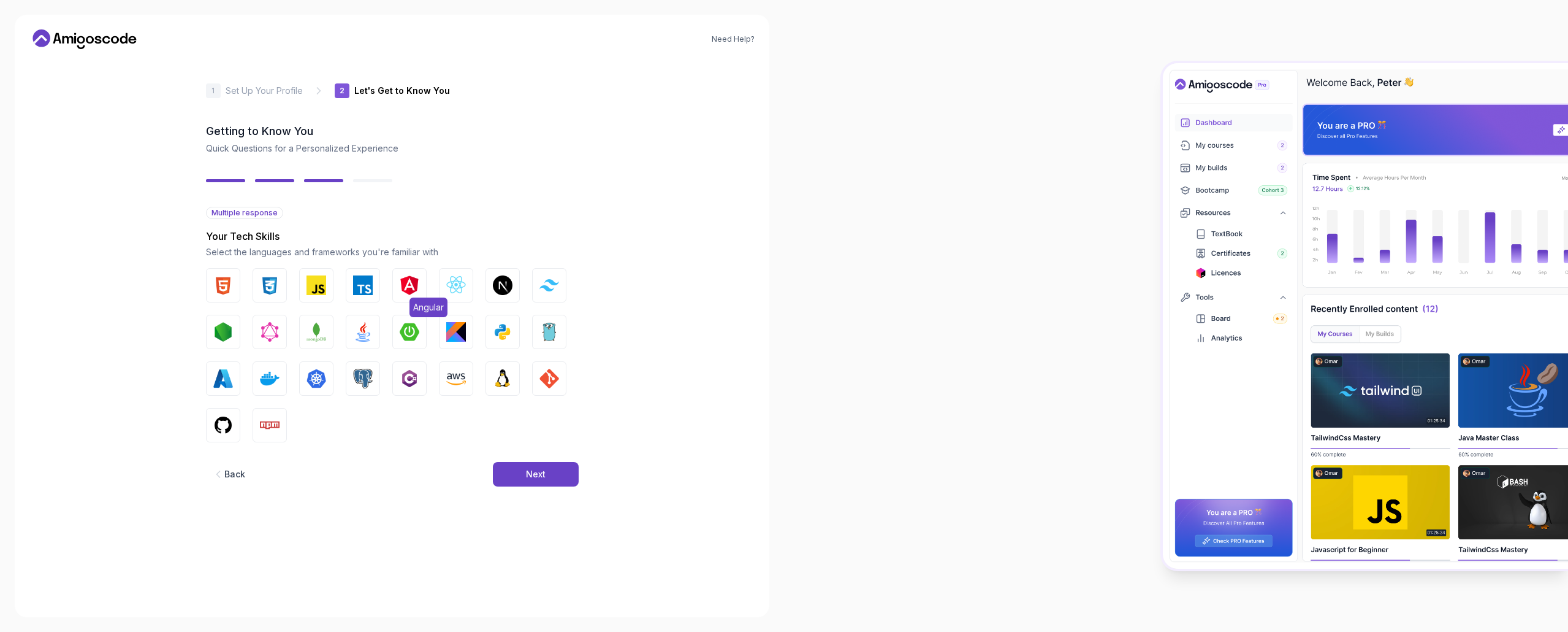
click at [397, 283] on button "Angular" at bounding box center [409, 285] width 35 height 35
drag, startPoint x: 370, startPoint y: 283, endPoint x: 341, endPoint y: 282, distance: 29.0
click at [370, 283] on img "button" at bounding box center [362, 285] width 19 height 19
click at [341, 282] on div "HTML CSS JavaScript TypeScript Angular React.js Next.js Tailwind CSS Node.js Gr…" at bounding box center [392, 355] width 372 height 174
click at [338, 282] on div "HTML CSS JavaScript TypeScript Angular React.js Next.js Tailwind CSS Node.js Gr…" at bounding box center [392, 355] width 372 height 174
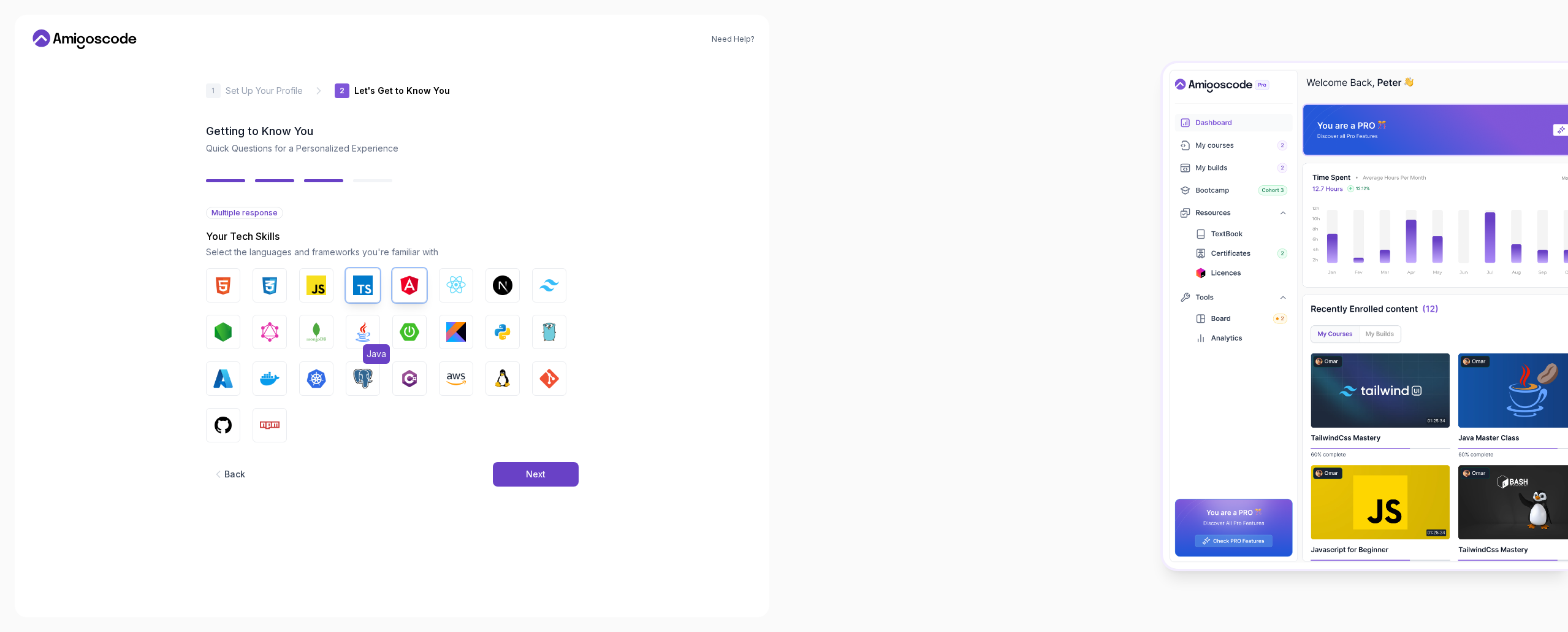
click at [370, 341] on img "button" at bounding box center [362, 331] width 19 height 19
click at [408, 335] on img "button" at bounding box center [409, 331] width 19 height 19
click at [225, 432] on img "button" at bounding box center [223, 424] width 19 height 19
click at [503, 330] on img "button" at bounding box center [502, 331] width 19 height 19
click at [533, 473] on div "Next" at bounding box center [535, 474] width 19 height 13
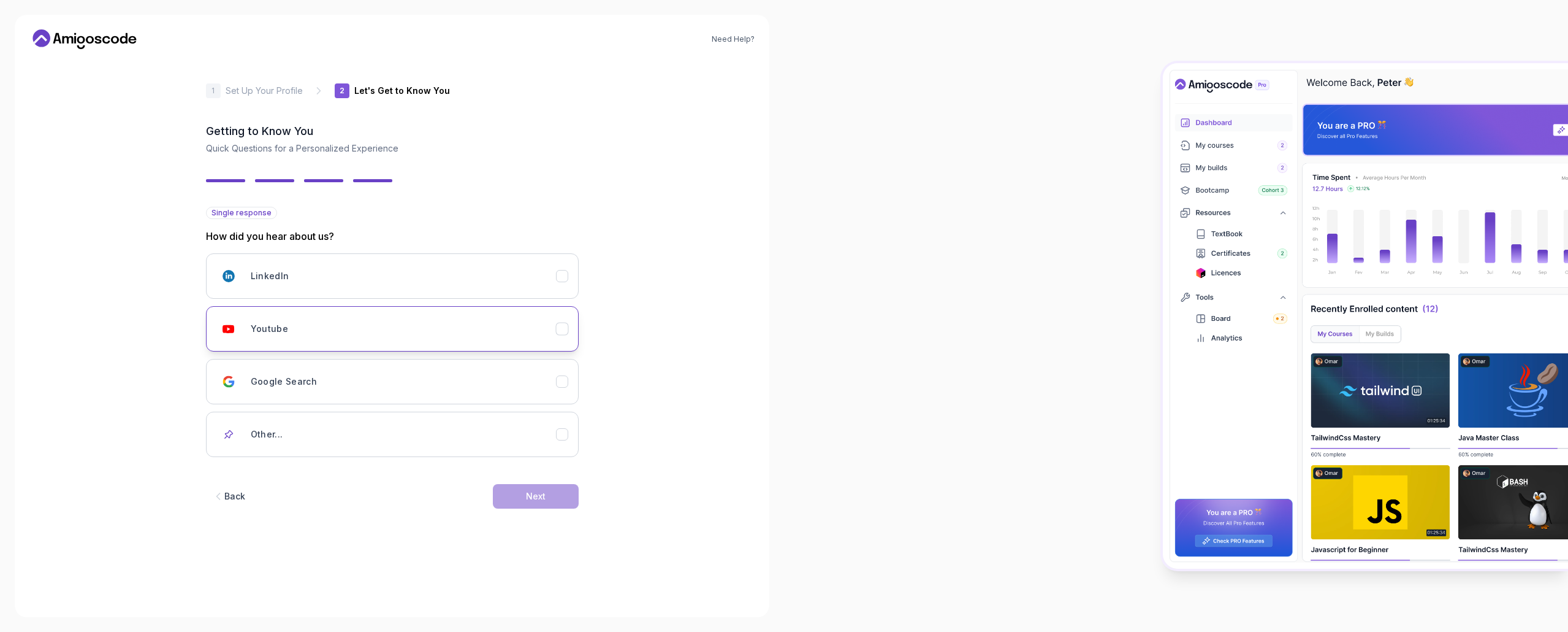
click at [379, 323] on div "Youtube" at bounding box center [403, 328] width 305 height 25
click at [553, 481] on div "Back Next" at bounding box center [392, 495] width 372 height 63
click at [558, 496] on button "Next" at bounding box center [536, 496] width 86 height 25
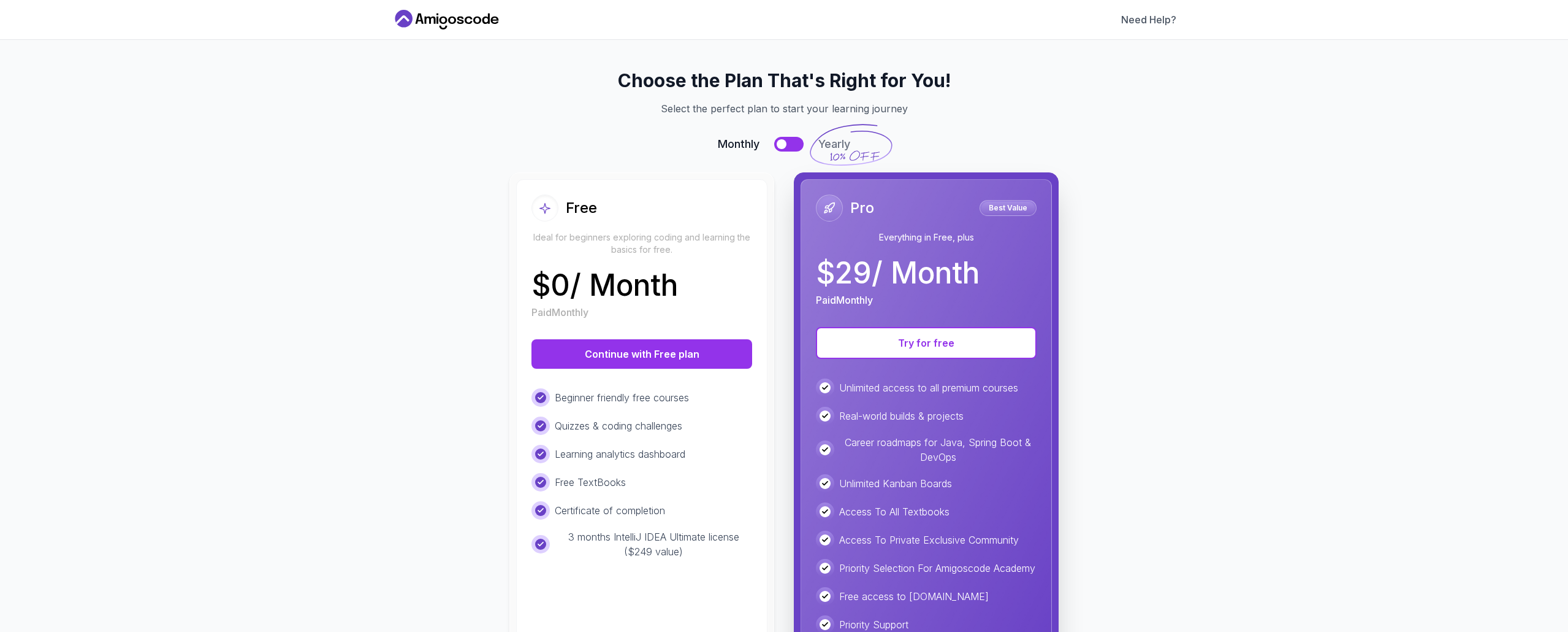
click at [794, 141] on button at bounding box center [789, 144] width 30 height 14
click at [794, 141] on div at bounding box center [796, 144] width 10 height 10
click at [787, 151] on button at bounding box center [789, 144] width 30 height 14
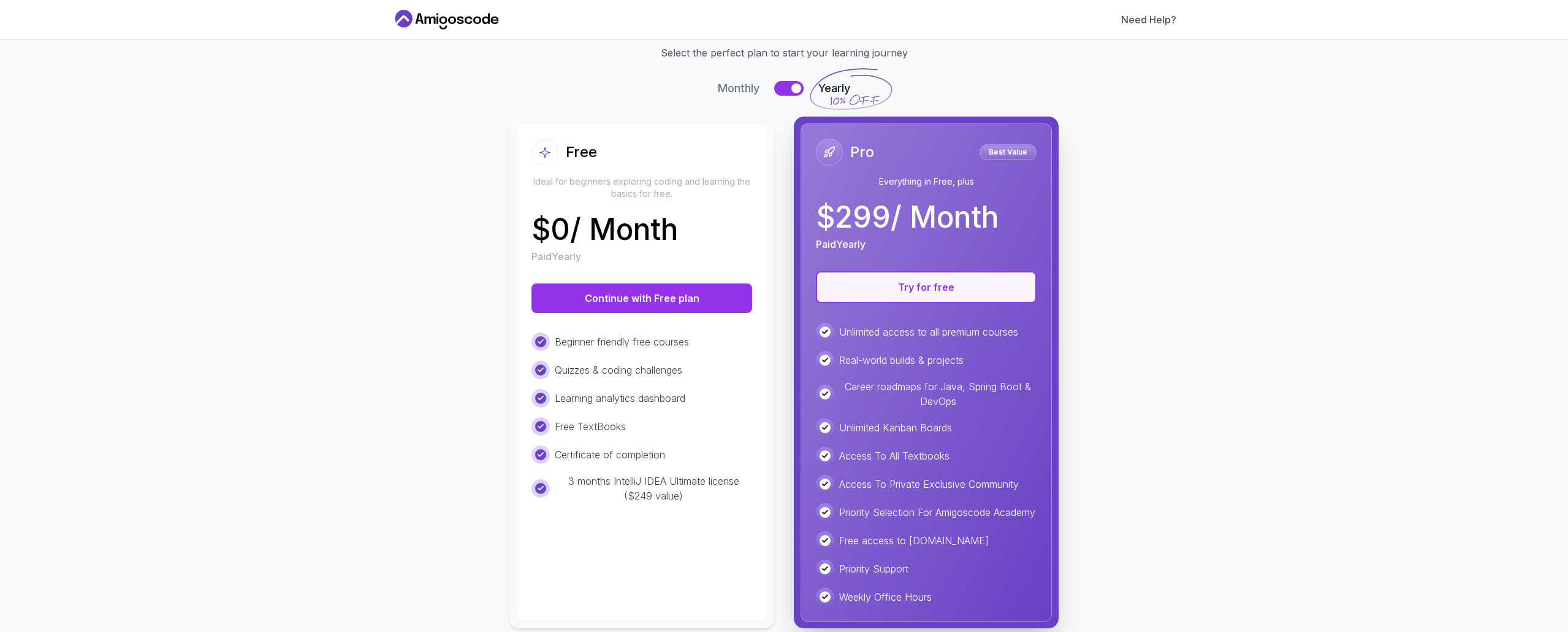
scroll to position [31, 0]
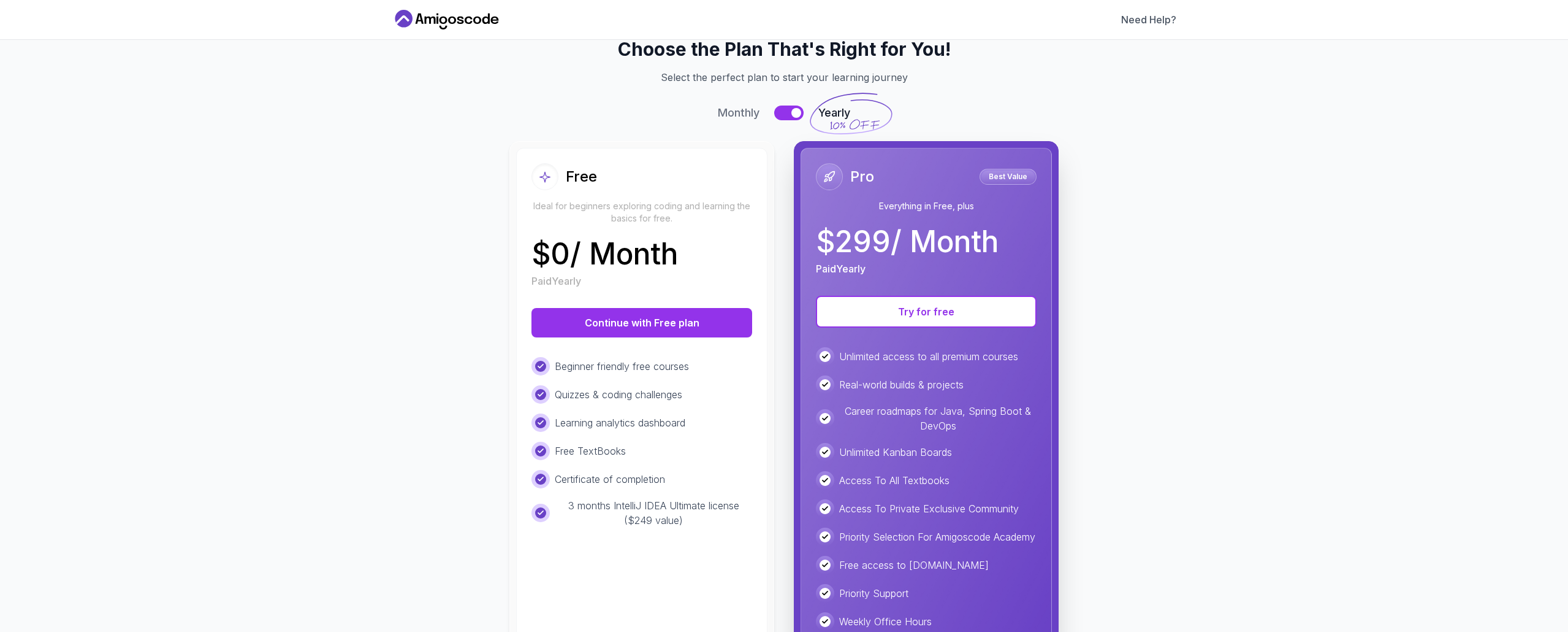
click at [786, 116] on button at bounding box center [789, 112] width 30 height 14
click at [798, 116] on div "Monthly Yearly" at bounding box center [784, 112] width 755 height 17
click at [787, 112] on button at bounding box center [789, 112] width 30 height 14
click at [791, 112] on div at bounding box center [796, 113] width 10 height 10
click at [608, 339] on div "Free Ideal for beginners exploring coding and learning the basics for free. $ 0…" at bounding box center [642, 396] width 252 height 498
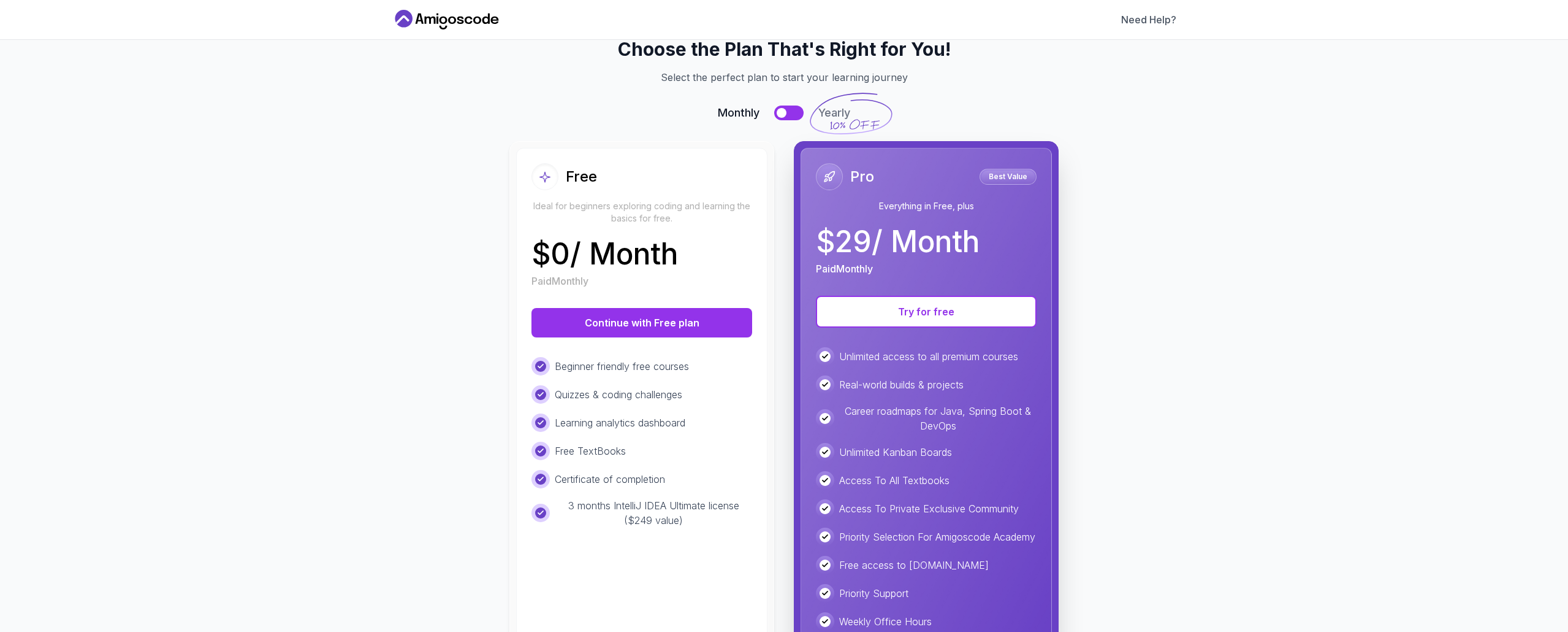
click at [627, 306] on div "Free Ideal for beginners exploring coding and learning the basics for free. $ 0…" at bounding box center [642, 396] width 252 height 498
click at [640, 319] on button "Continue with Free plan" at bounding box center [641, 322] width 220 height 30
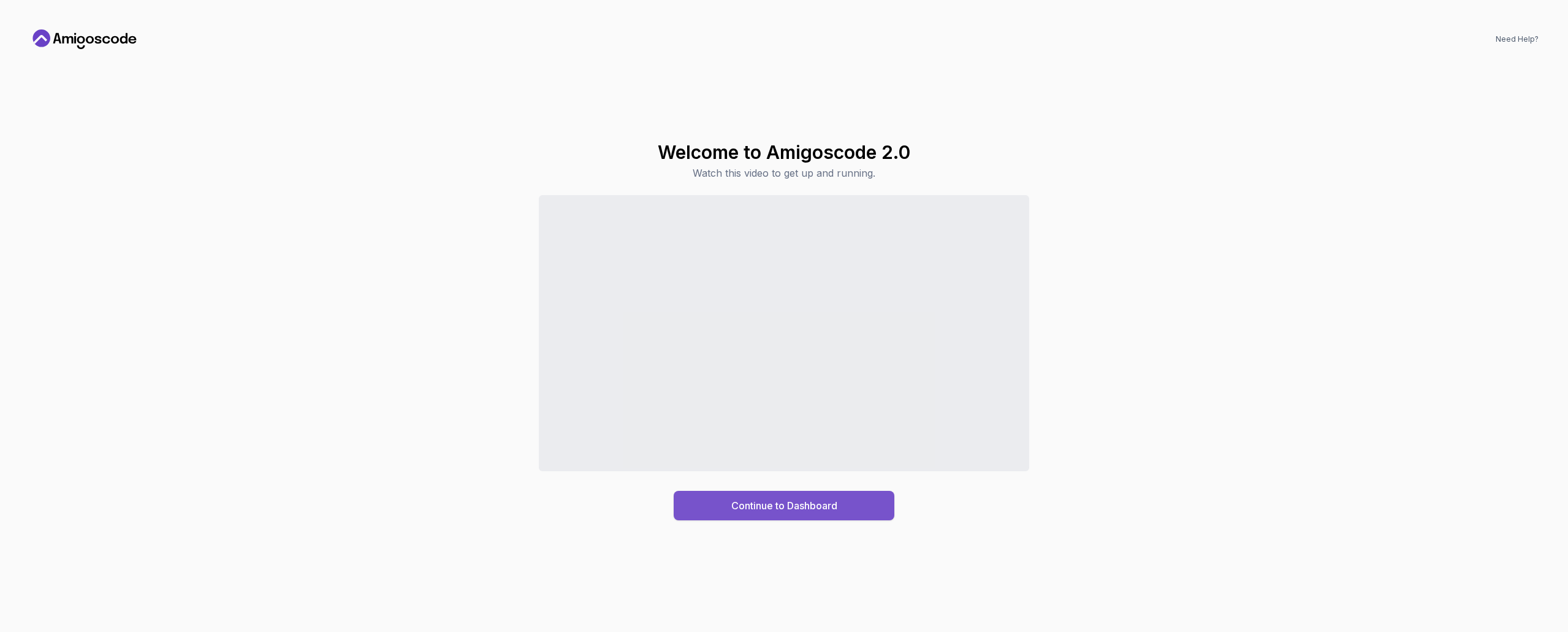
click at [801, 518] on button "Continue to Dashboard" at bounding box center [784, 505] width 220 height 30
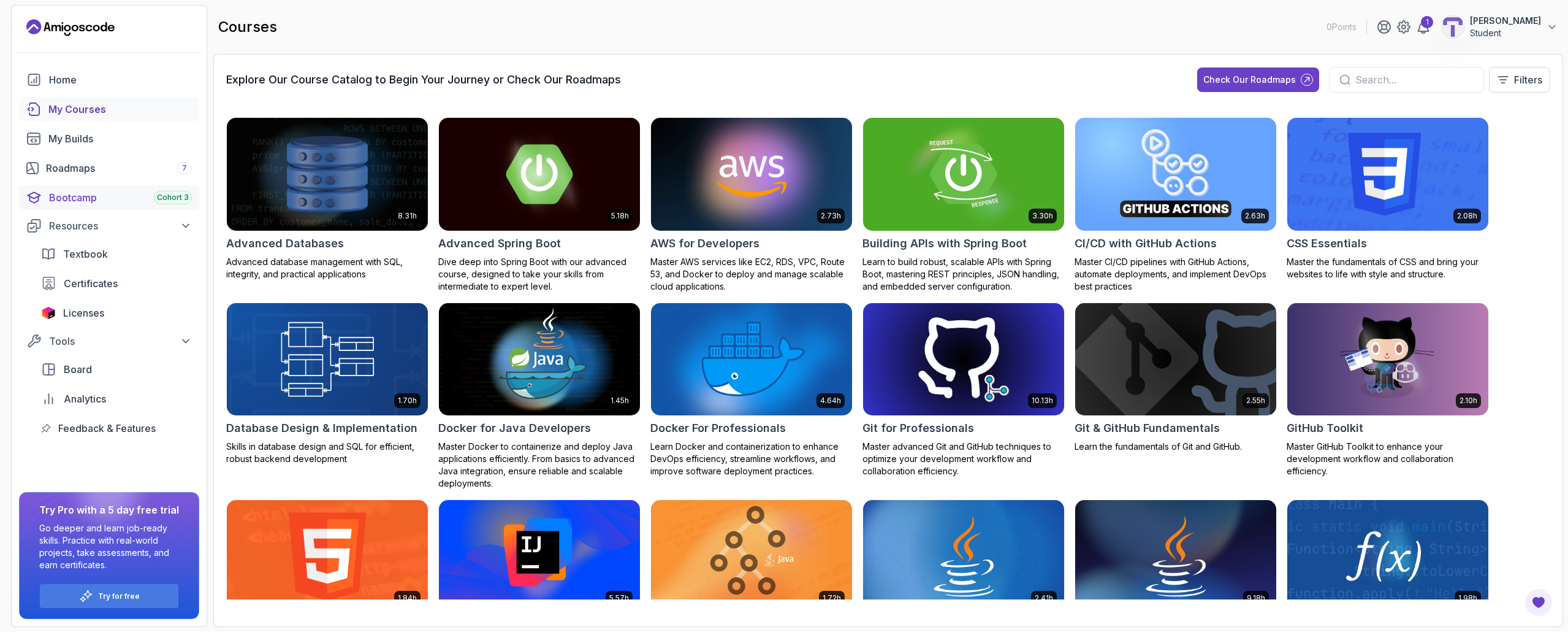
click at [144, 200] on div "Bootcamp Cohort 3" at bounding box center [120, 197] width 143 height 14
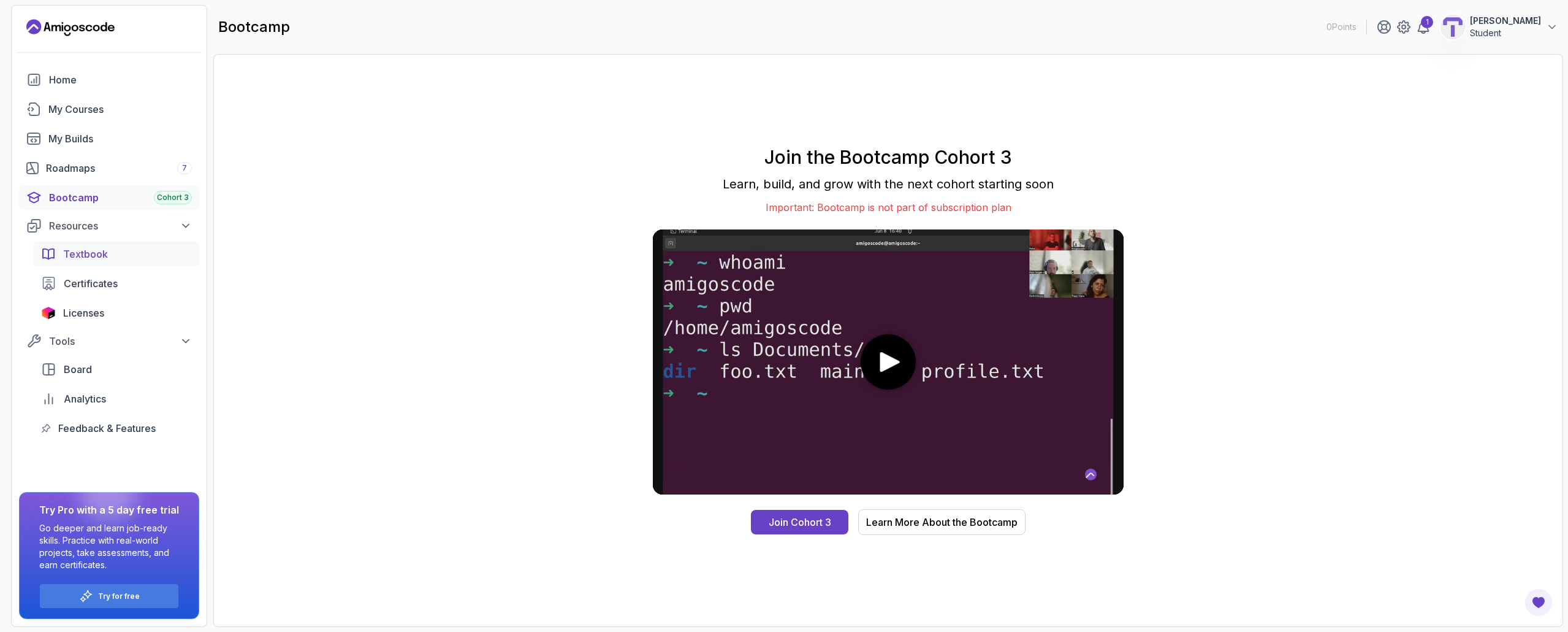
click at [128, 260] on div "Textbook" at bounding box center [128, 253] width 128 height 14
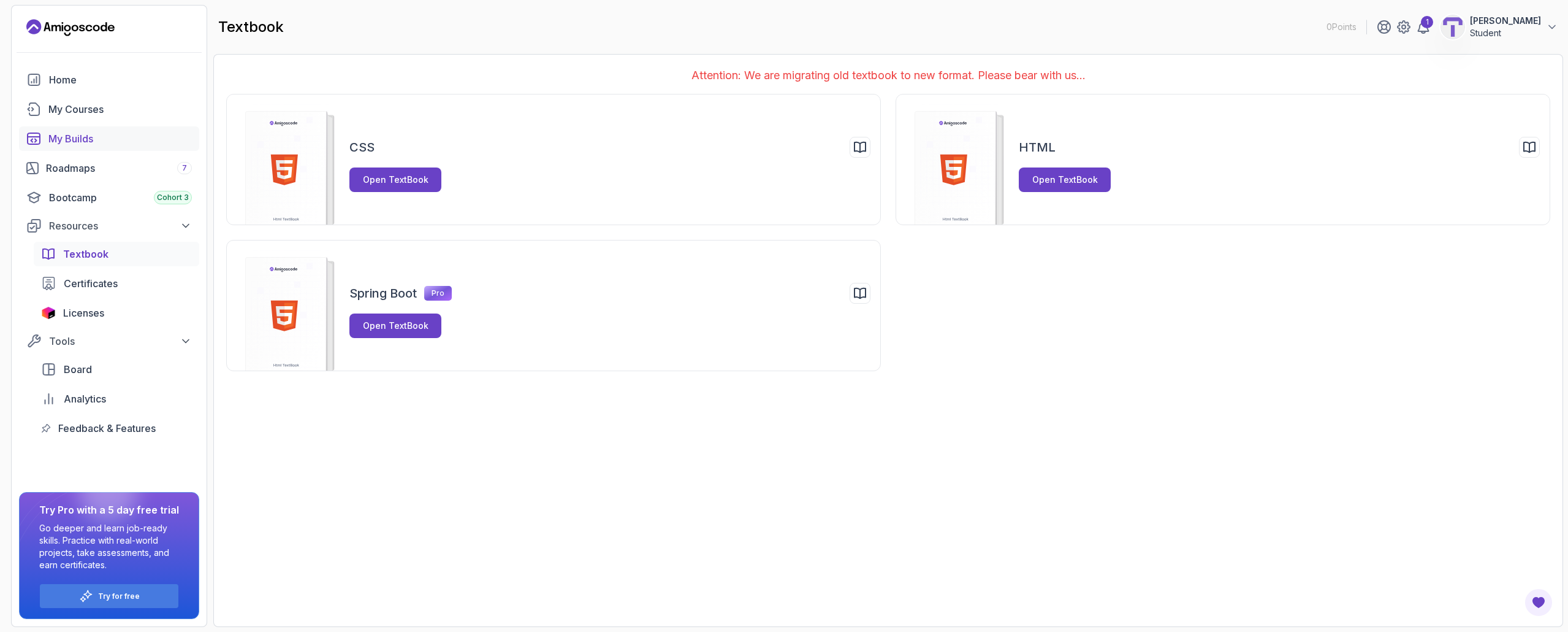
click at [140, 146] on link "My Builds" at bounding box center [108, 139] width 180 height 25
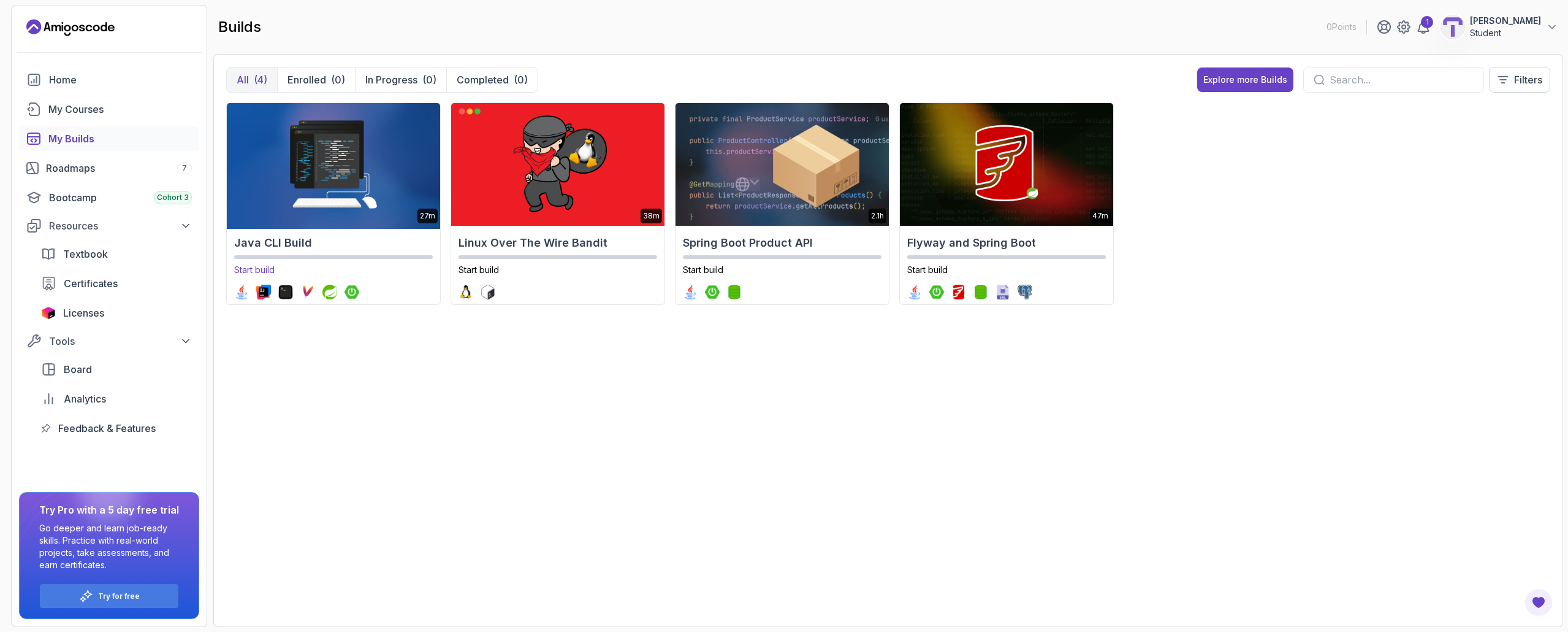
click at [377, 174] on img at bounding box center [333, 164] width 224 height 128
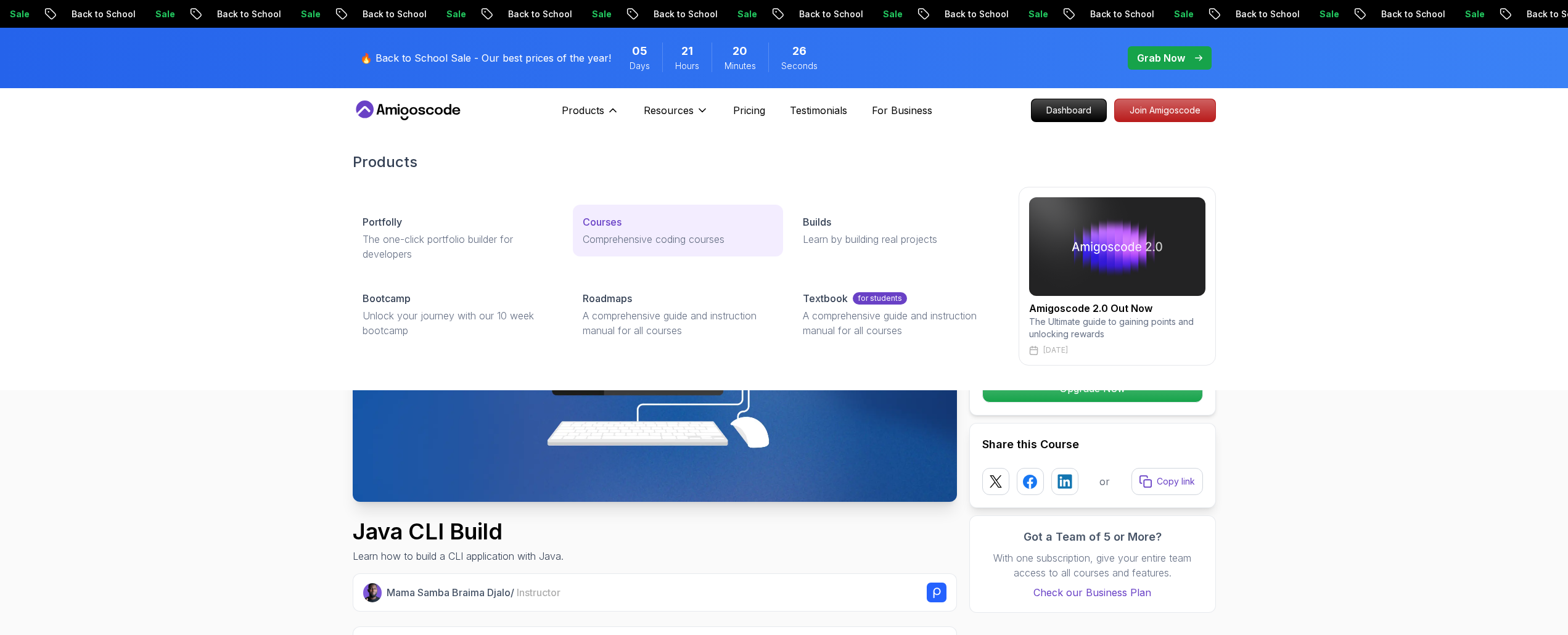
click at [629, 229] on link "Courses Comprehensive coding courses" at bounding box center [677, 230] width 210 height 52
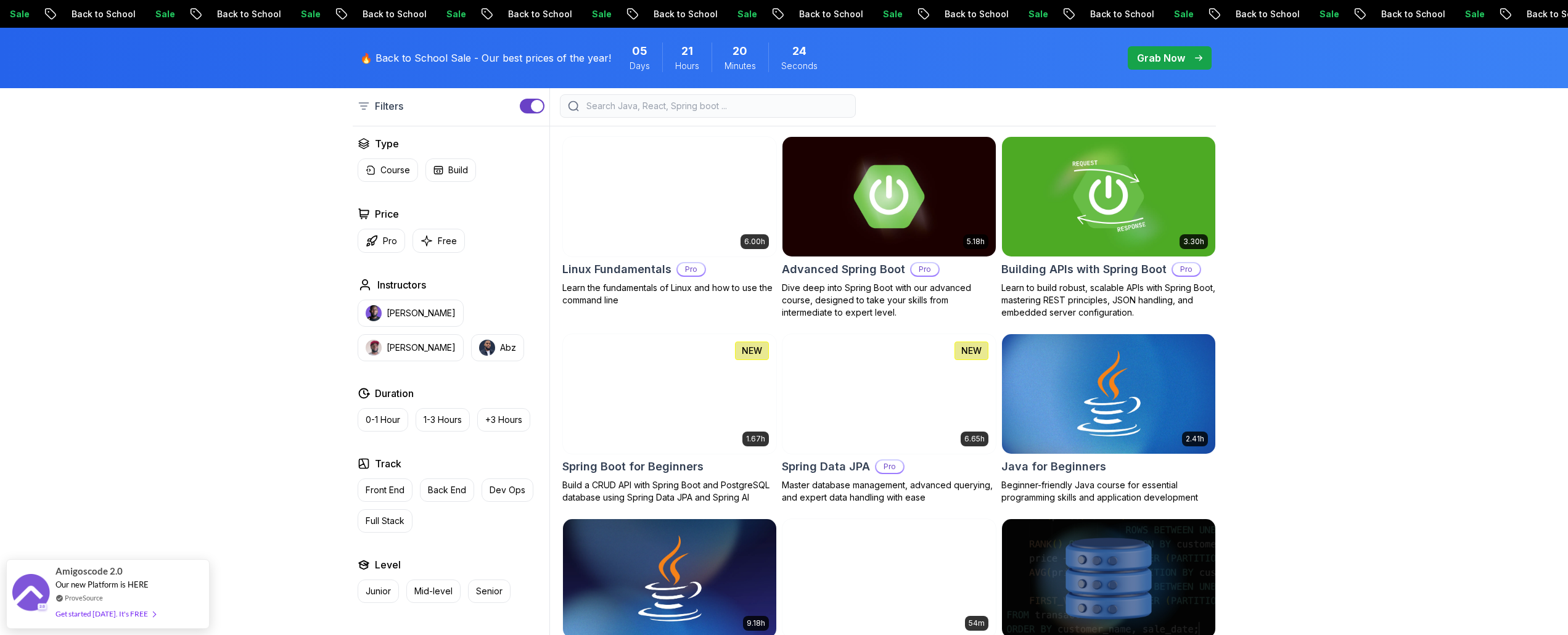
scroll to position [369, 0]
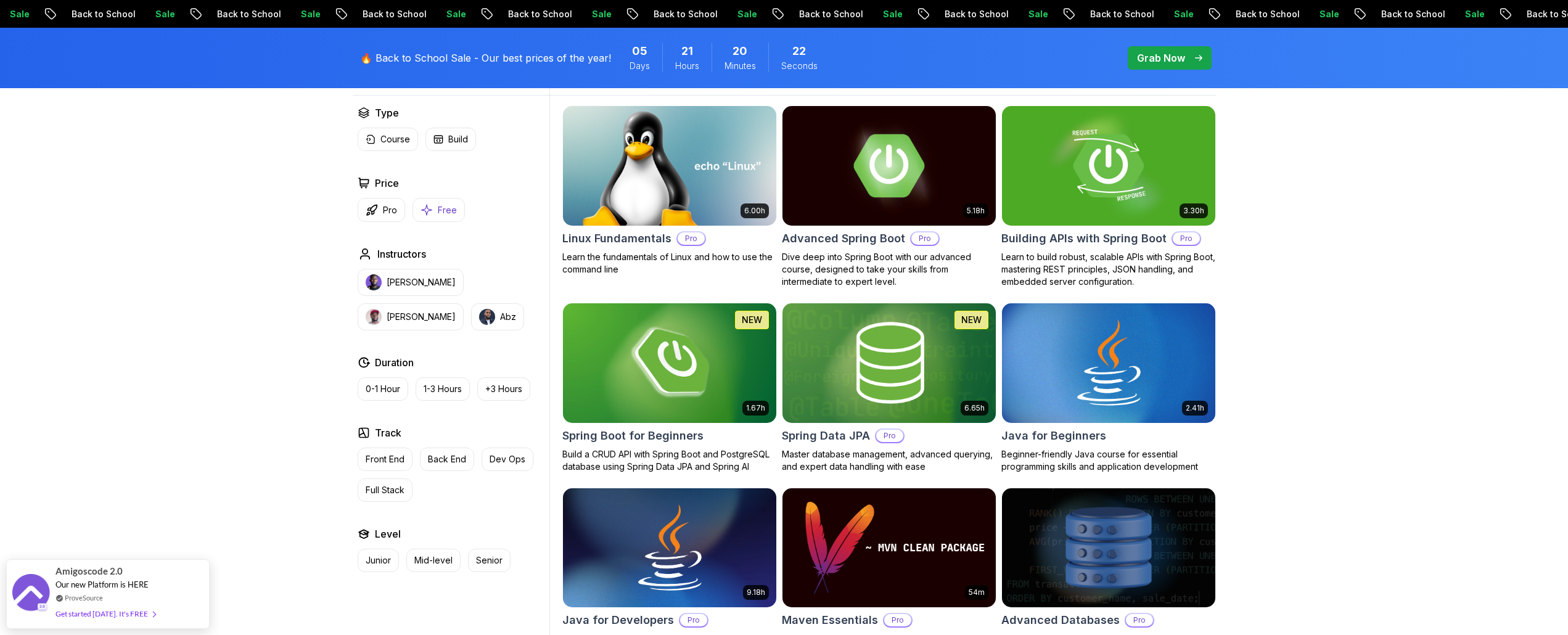
click at [429, 204] on icon "button" at bounding box center [426, 210] width 13 height 13
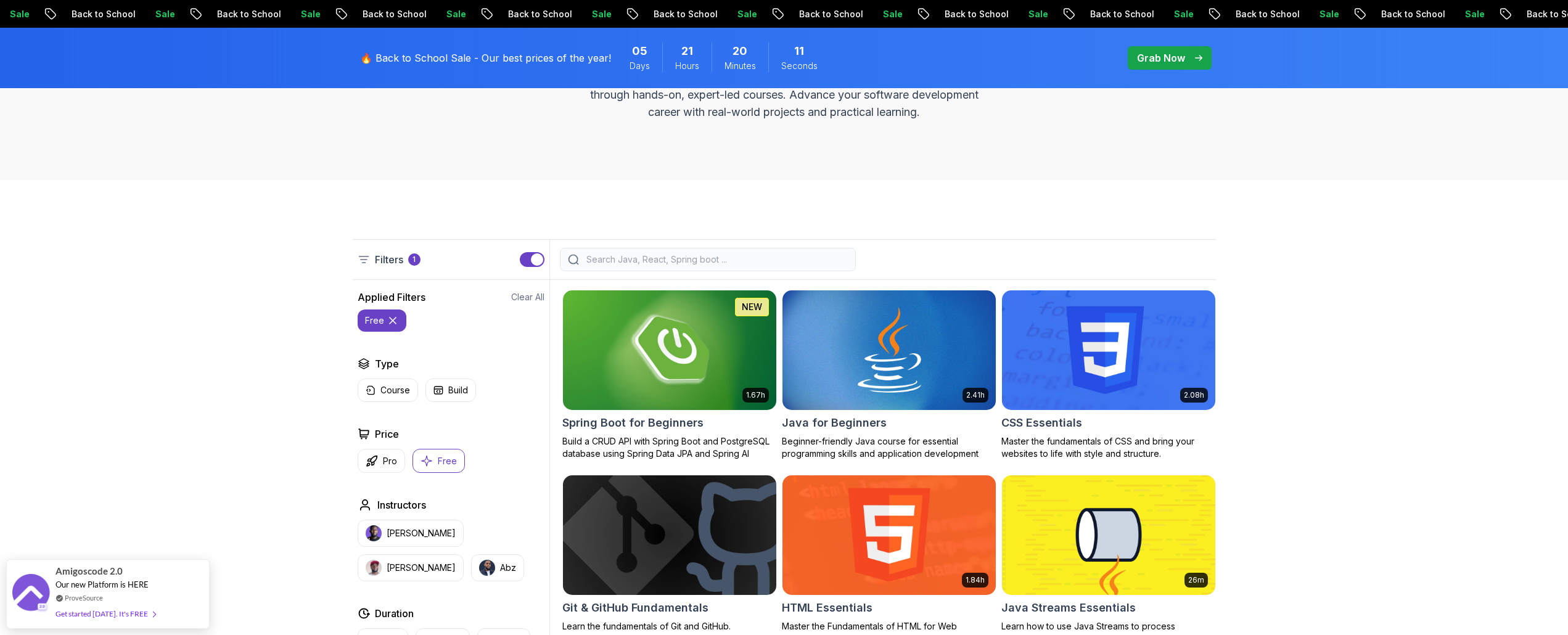
scroll to position [185, 0]
click at [668, 329] on img at bounding box center [668, 350] width 223 height 125
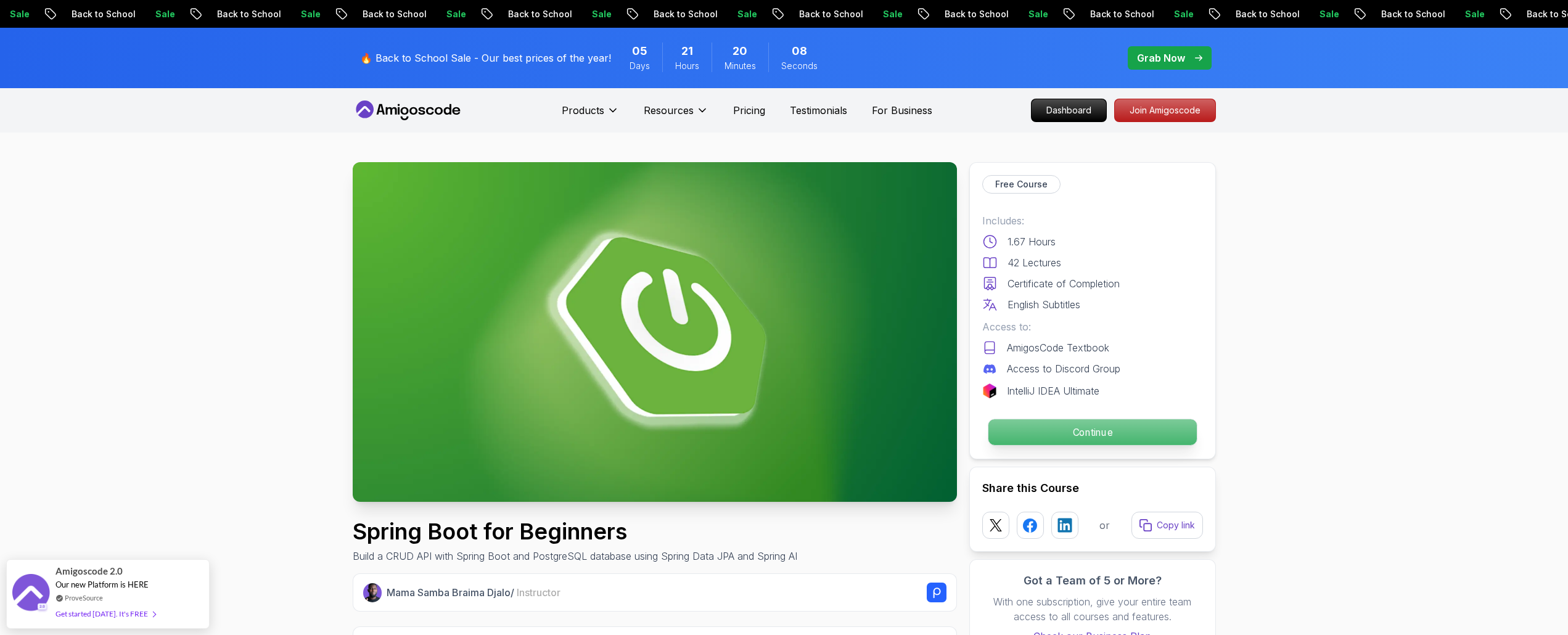
click at [1071, 429] on p "Continue" at bounding box center [1091, 432] width 208 height 25
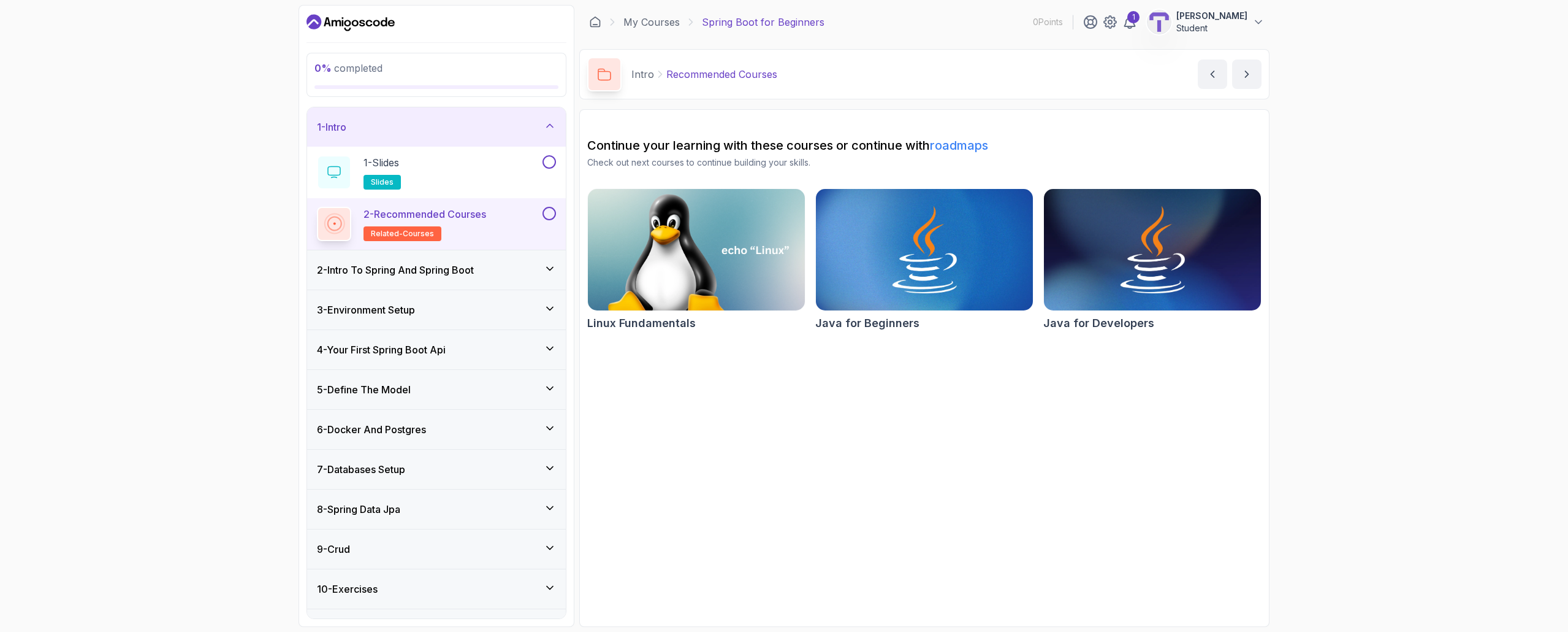
click at [549, 270] on icon at bounding box center [549, 269] width 6 height 3
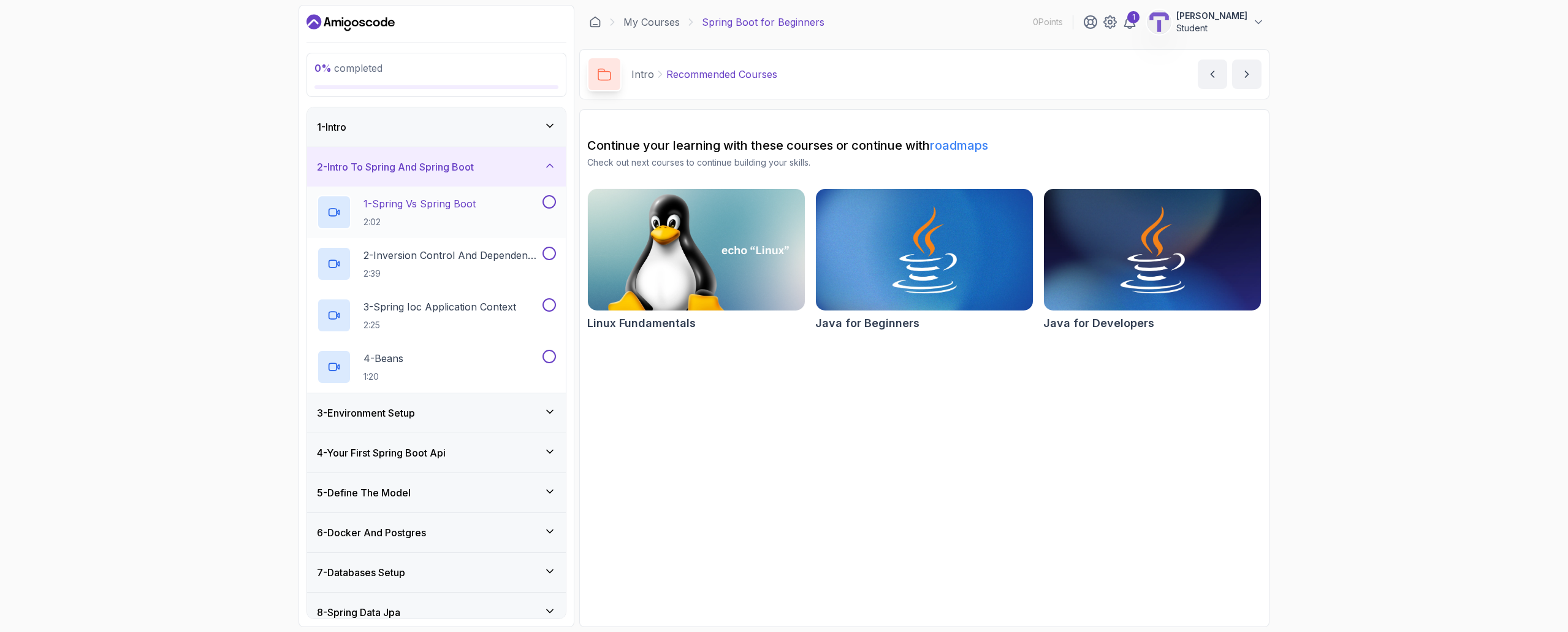
click at [452, 207] on p "1 - Spring Vs Spring Boot" at bounding box center [419, 203] width 112 height 14
